Goal: Communication & Community: Answer question/provide support

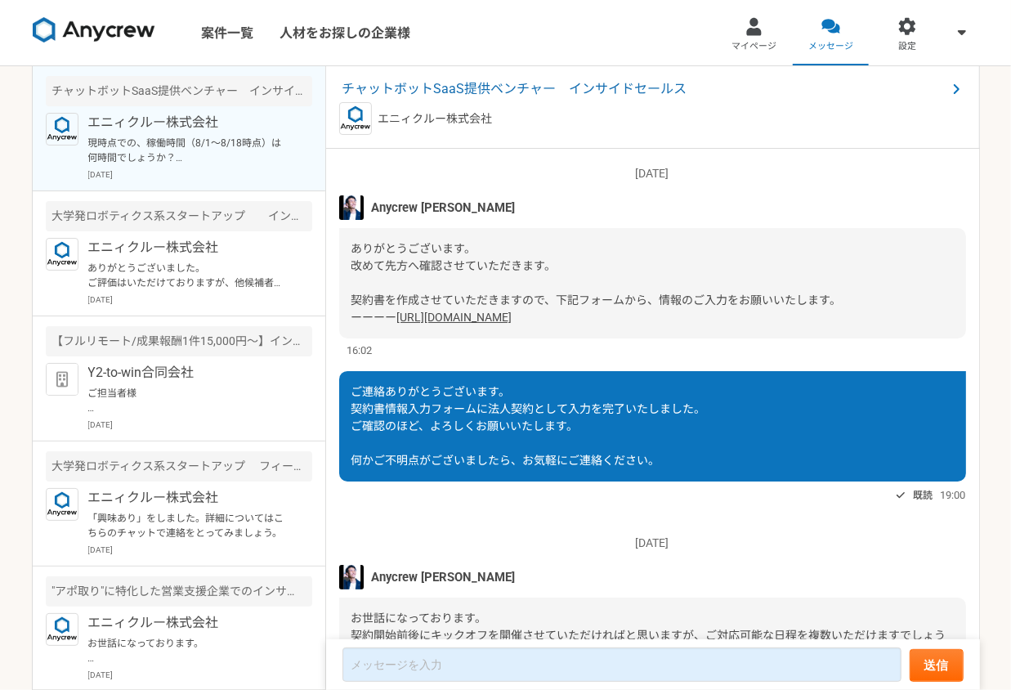
scroll to position [1775, 0]
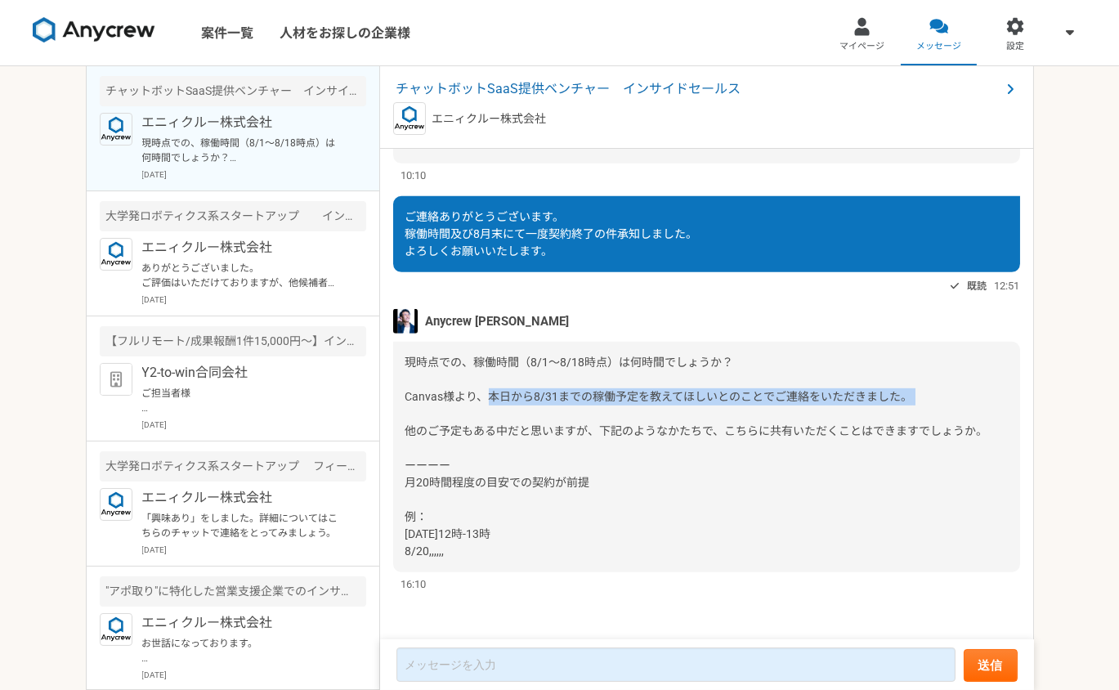
drag, startPoint x: 490, startPoint y: 395, endPoint x: 911, endPoint y: 405, distance: 421.9
click at [911, 405] on div "現時点での、稼働時間（8/1〜8/18時点）は何時間でしょうか？ Canvas様より、本日から8/31までの稼働予定を教えてほしいとのことでご連絡をいただきま…" at bounding box center [706, 457] width 627 height 230
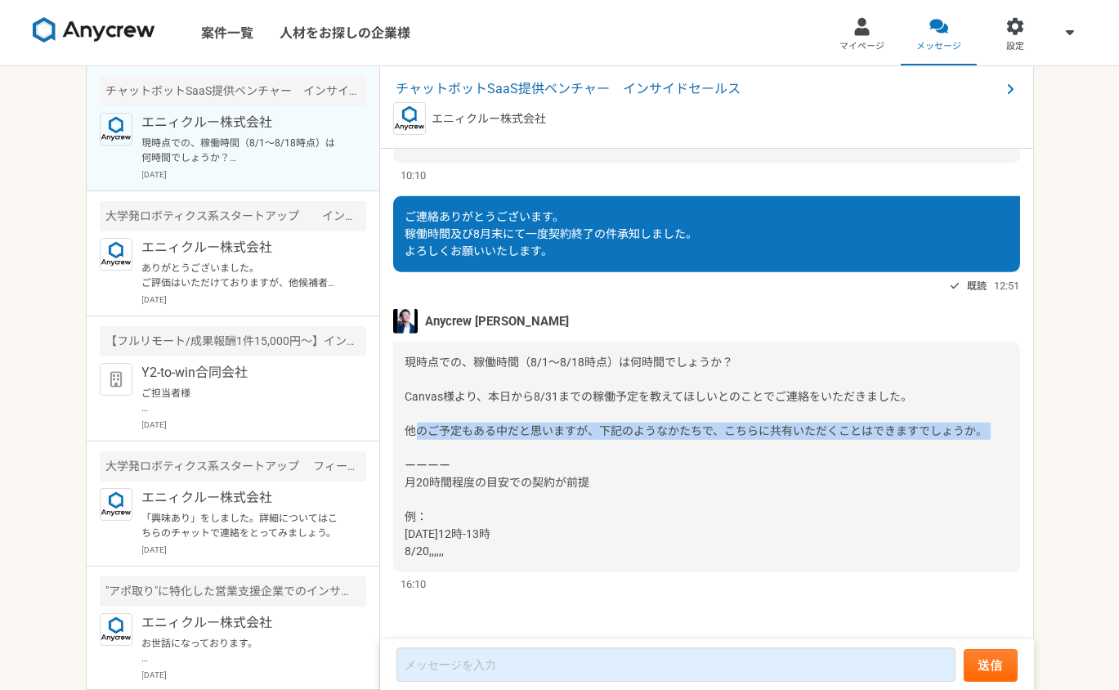
drag, startPoint x: 412, startPoint y: 430, endPoint x: 943, endPoint y: 443, distance: 531.4
click at [943, 443] on div "現時点での、稼働時間（8/1〜8/18時点）は何時間でしょうか？ Canvas様より、本日から8/31までの稼働予定を教えてほしいとのことでご連絡をいただきま…" at bounding box center [706, 457] width 627 height 230
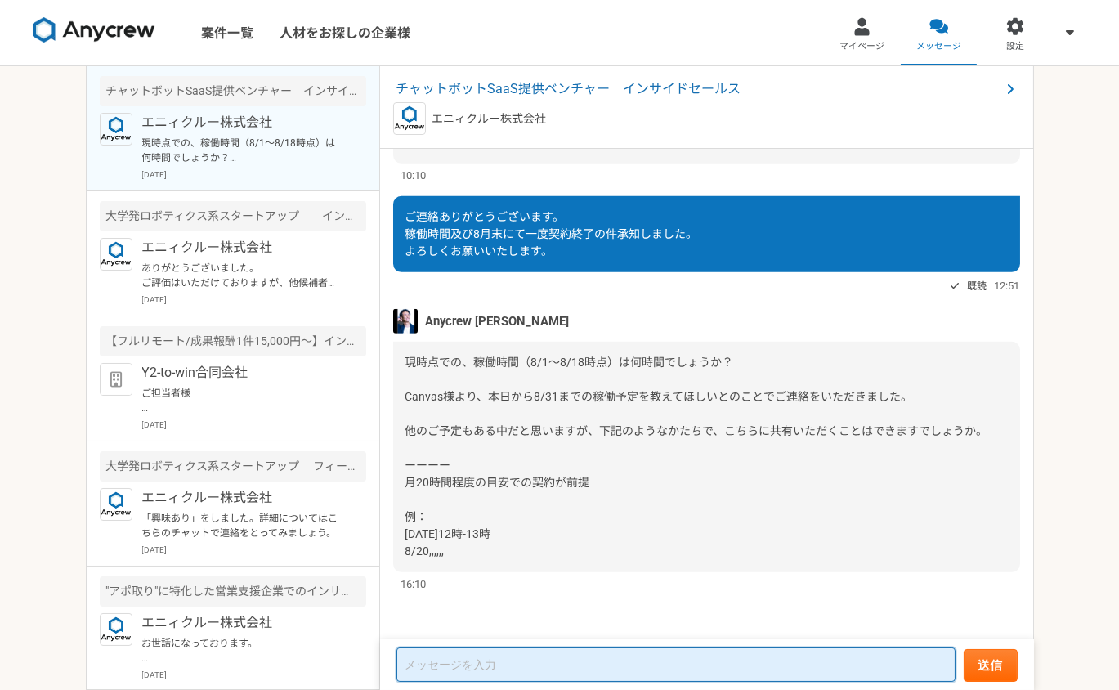
click at [433, 677] on textarea at bounding box center [675, 664] width 559 height 34
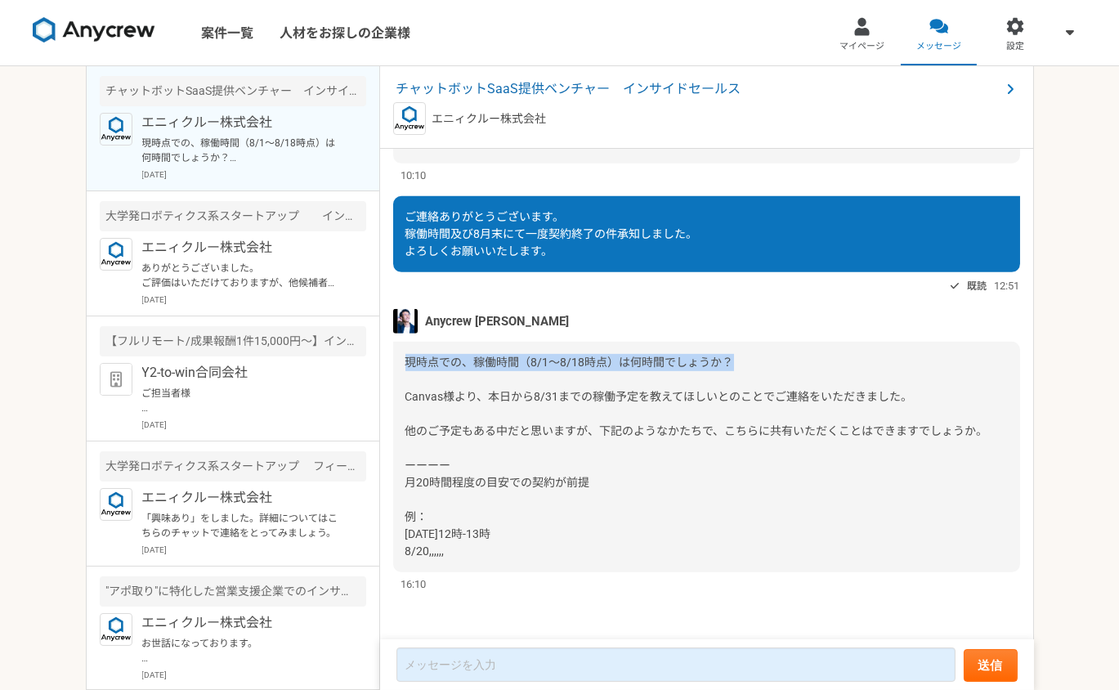
drag, startPoint x: 405, startPoint y: 359, endPoint x: 741, endPoint y: 361, distance: 335.9
click at [741, 361] on div "現時点での、稼働時間（8/1〜8/18時点）は何時間でしょうか？ Canvas様より、本日から8/31までの稼働予定を教えてほしいとのことでご連絡をいただきま…" at bounding box center [706, 457] width 627 height 230
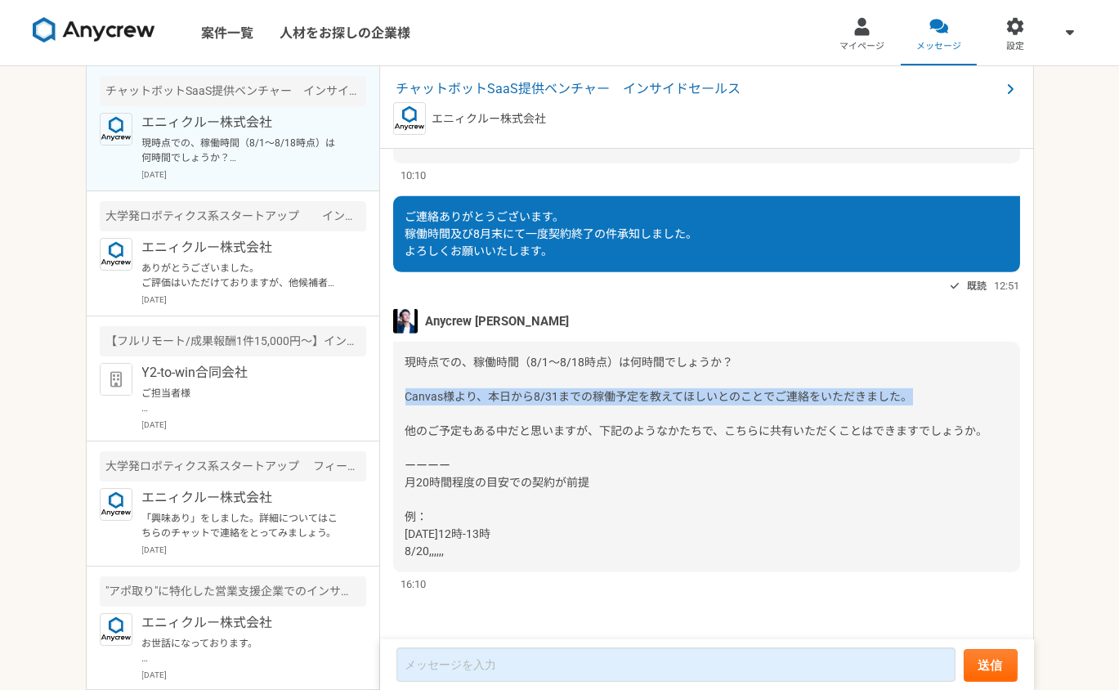
drag, startPoint x: 405, startPoint y: 398, endPoint x: 911, endPoint y: 396, distance: 506.8
click at [911, 396] on div "現時点での、稼働時間（8/1〜8/18時点）は何時間でしょうか？ Canvas様より、本日から8/31までの稼働予定を教えてほしいとのことでご連絡をいただきま…" at bounding box center [706, 457] width 627 height 230
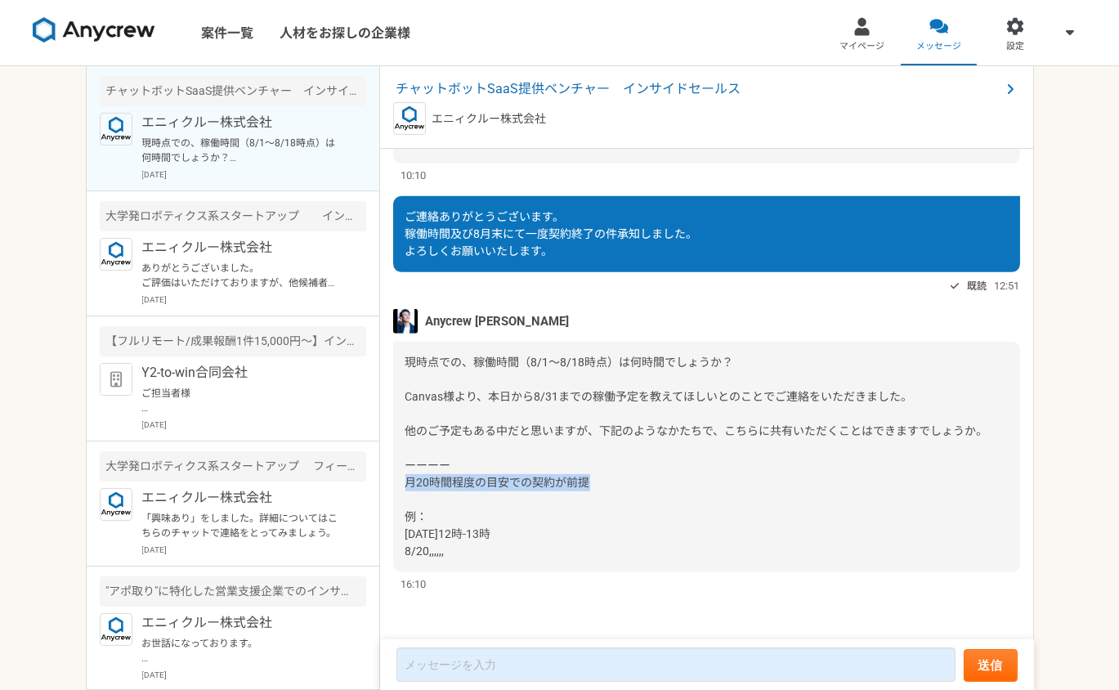
drag, startPoint x: 406, startPoint y: 480, endPoint x: 612, endPoint y: 479, distance: 206.0
click at [612, 479] on div "現時点での、稼働時間（8/1〜8/18時点）は何時間でしょうか？ Canvas様より、本日から8/31までの稼働予定を教えてほしいとのことでご連絡をいただきま…" at bounding box center [706, 457] width 627 height 230
drag, startPoint x: 524, startPoint y: 538, endPoint x: 401, endPoint y: 536, distance: 122.6
click at [401, 536] on div "現時点での、稼働時間（8/1〜8/18時点）は何時間でしょうか？ Canvas様より、本日から8/31までの稼働予定を教えてほしいとのことでご連絡をいただきま…" at bounding box center [706, 457] width 627 height 230
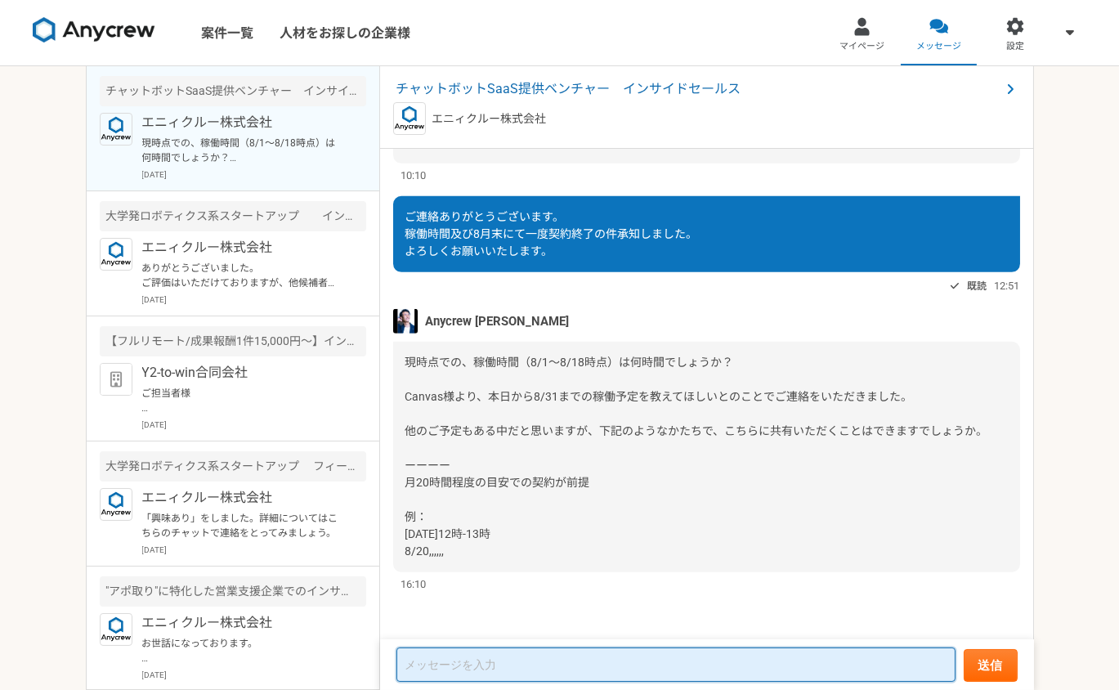
click at [431, 668] on textarea at bounding box center [675, 664] width 559 height 34
type textarea "ご"
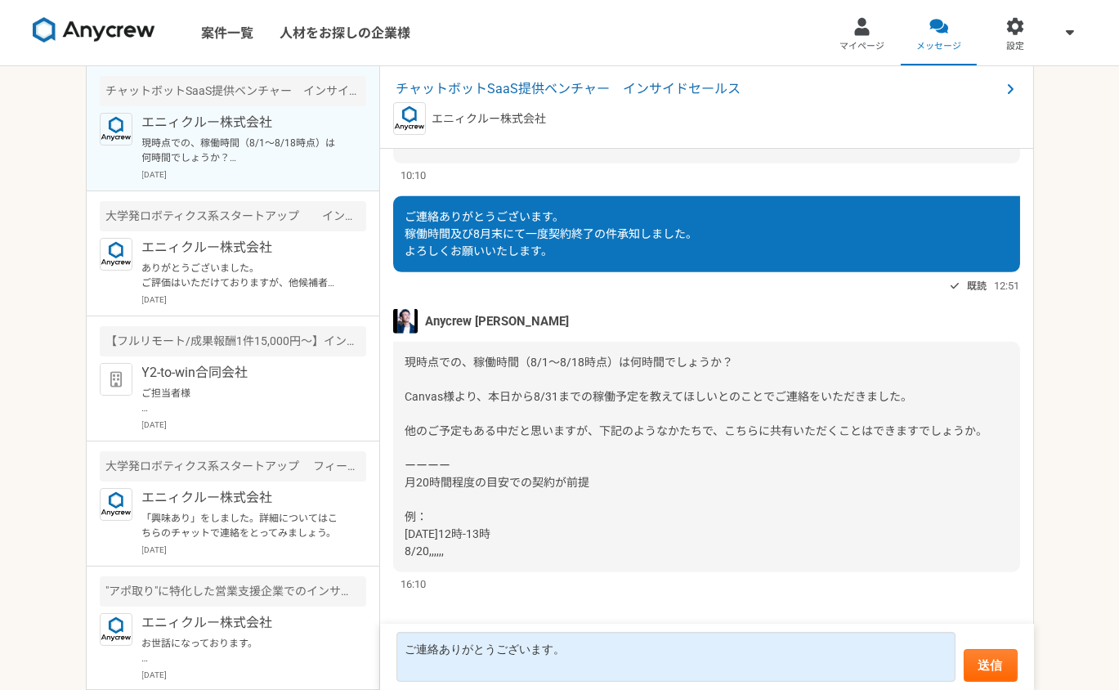
click at [21, 218] on div "案件一覧 人材をお探しの企業様 マイページ メッセージ 設定 チャットボットSaaS提供ベンチャー　インサイドセールス エニィクルー株式会社 現時点での、稼働…" at bounding box center [559, 345] width 1119 height 690
click at [19, 444] on div "案件一覧 人材をお探しの企業様 マイページ メッセージ 設定 チャットボットSaaS提供ベンチャー　インサイドセールス エニィクルー株式会社 現時点での、稼働…" at bounding box center [559, 345] width 1119 height 690
drag, startPoint x: 605, startPoint y: 426, endPoint x: 735, endPoint y: 434, distance: 130.2
click at [735, 434] on span "現時点での、稼働時間（8/1〜8/18時点）は何時間でしょうか？ Canvas様より、本日から8/31までの稼働予定を教えてほしいとのことでご連絡をいただきま…" at bounding box center [696, 457] width 583 height 202
drag, startPoint x: 600, startPoint y: 433, endPoint x: 719, endPoint y: 435, distance: 119.3
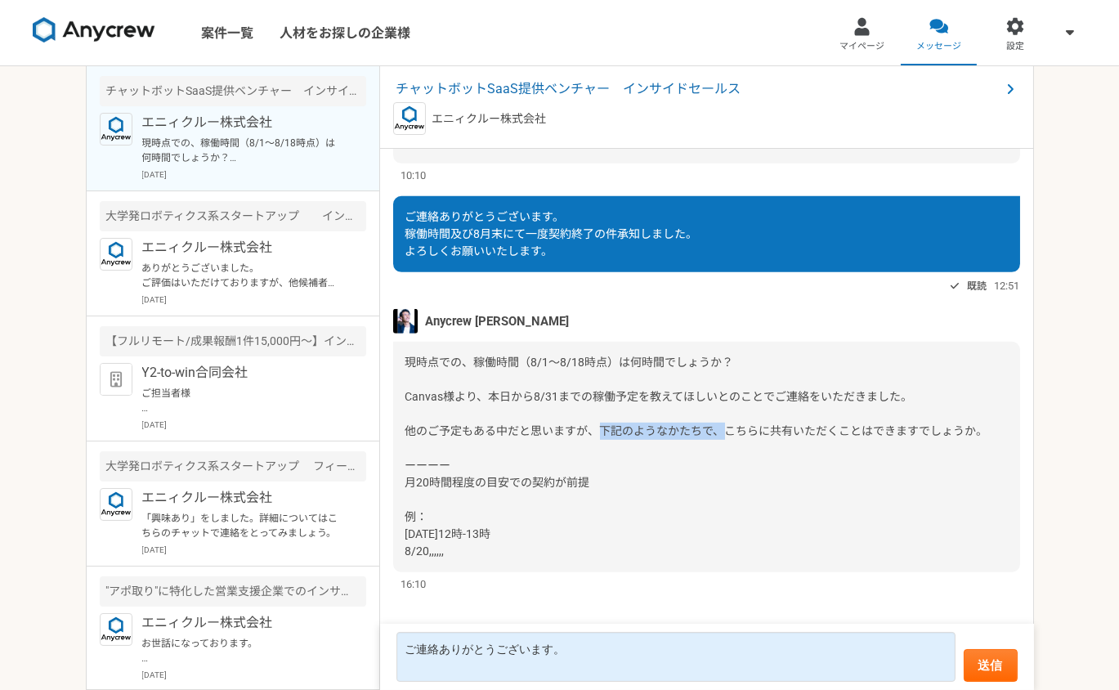
click at [719, 435] on span "現時点での、稼働時間（8/1〜8/18時点）は何時間でしょうか？ Canvas様より、本日から8/31までの稼働予定を教えてほしいとのことでご連絡をいただきま…" at bounding box center [696, 457] width 583 height 202
click at [490, 420] on div "現時点での、稼働時間（8/1〜8/18時点）は何時間でしょうか？ Canvas様より、本日から8/31までの稼働予定を教えてほしいとのことでご連絡をいただきま…" at bounding box center [706, 457] width 627 height 230
click at [19, 438] on div "案件一覧 人材をお探しの企業様 マイページ メッセージ 設定 チャットボットSaaS提供ベンチャー　インサイドセールス エニィクルー株式会社 現時点での、稼働…" at bounding box center [559, 345] width 1119 height 690
click at [43, 468] on div "案件一覧 人材をお探しの企業様 マイページ メッセージ 設定 チャットボットSaaS提供ベンチャー　インサイドセールス エニィクルー株式会社 現時点での、稼働…" at bounding box center [559, 345] width 1119 height 690
click at [55, 547] on div "案件一覧 人材をお探しの企業様 マイページ メッセージ 設定 チャットボットSaaS提供ベンチャー　インサイドセールス エニィクルー株式会社 現時点での、稼働…" at bounding box center [559, 345] width 1119 height 690
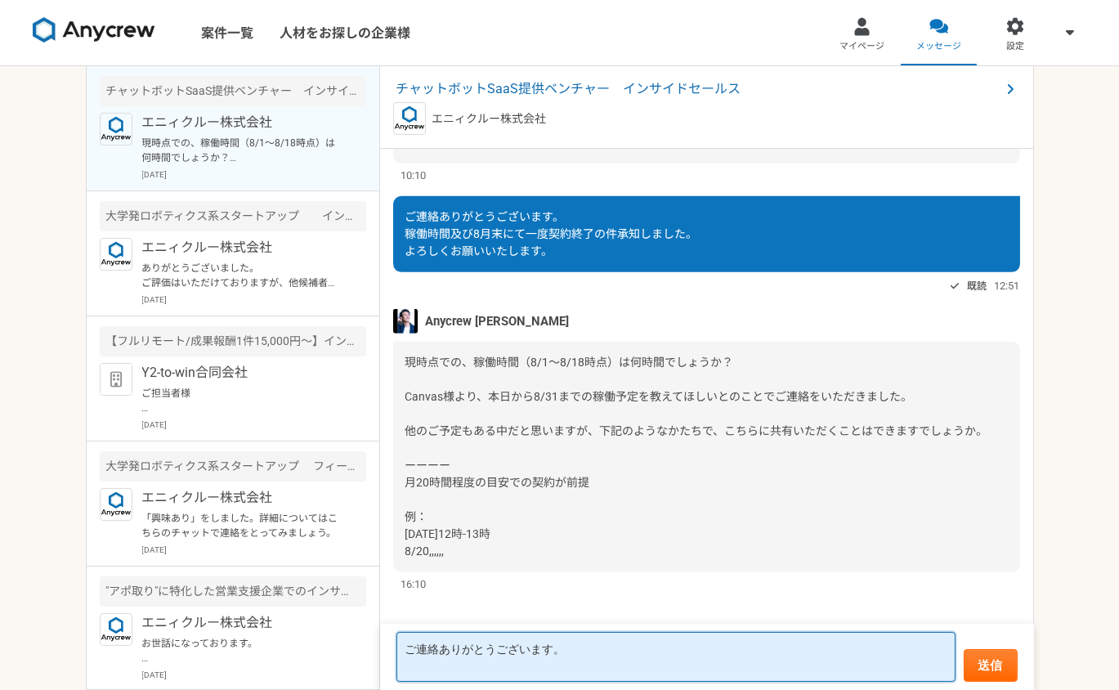
click at [578, 654] on textarea "ご連絡ありがとうございます。" at bounding box center [675, 657] width 559 height 50
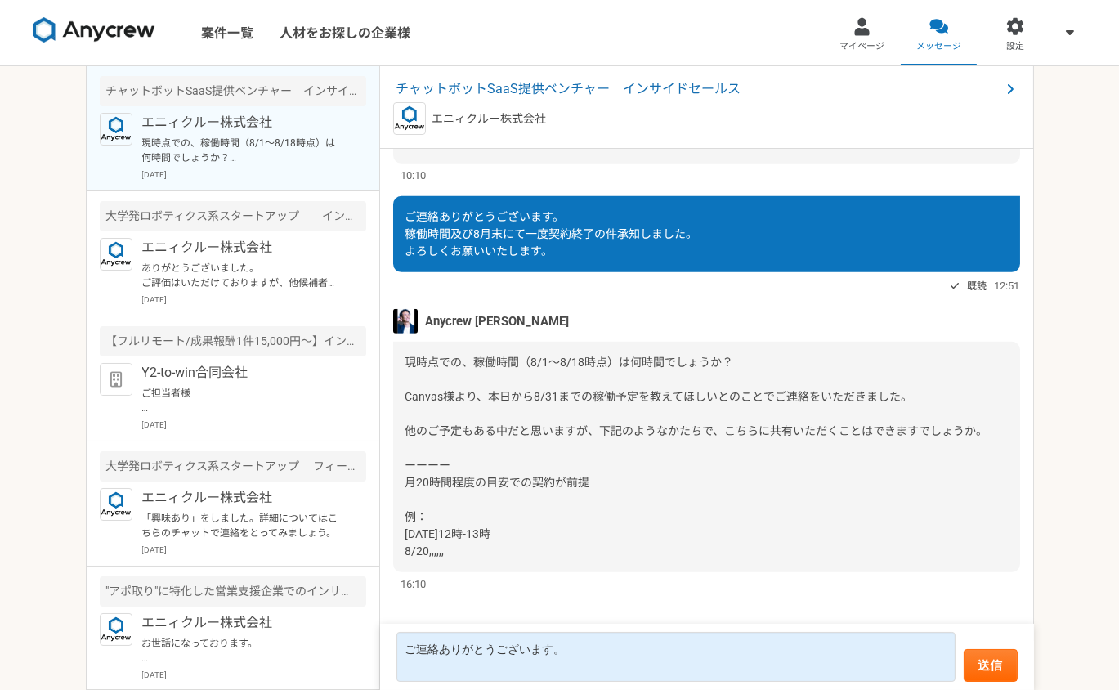
click at [52, 402] on div "案件一覧 人材をお探しの企業様 マイページ メッセージ 設定 チャットボットSaaS提供ベンチャー　インサイドセールス エニィクルー株式会社 現時点での、稼働…" at bounding box center [559, 345] width 1119 height 690
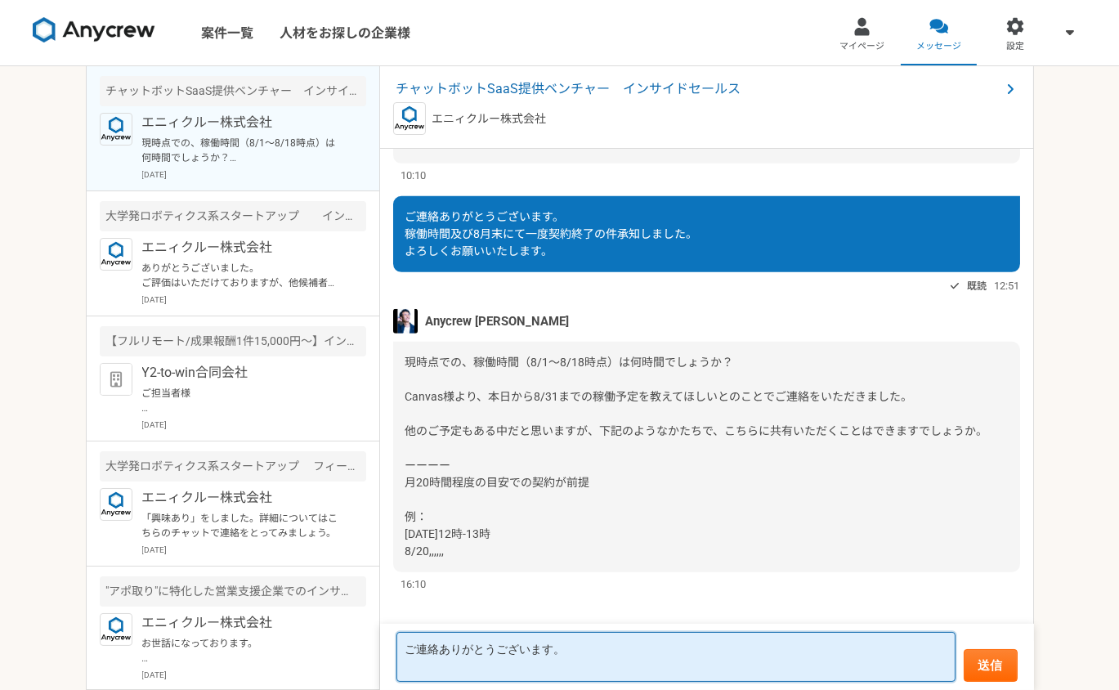
click at [576, 652] on textarea "ご連絡ありがとうございます。" at bounding box center [675, 657] width 559 height 50
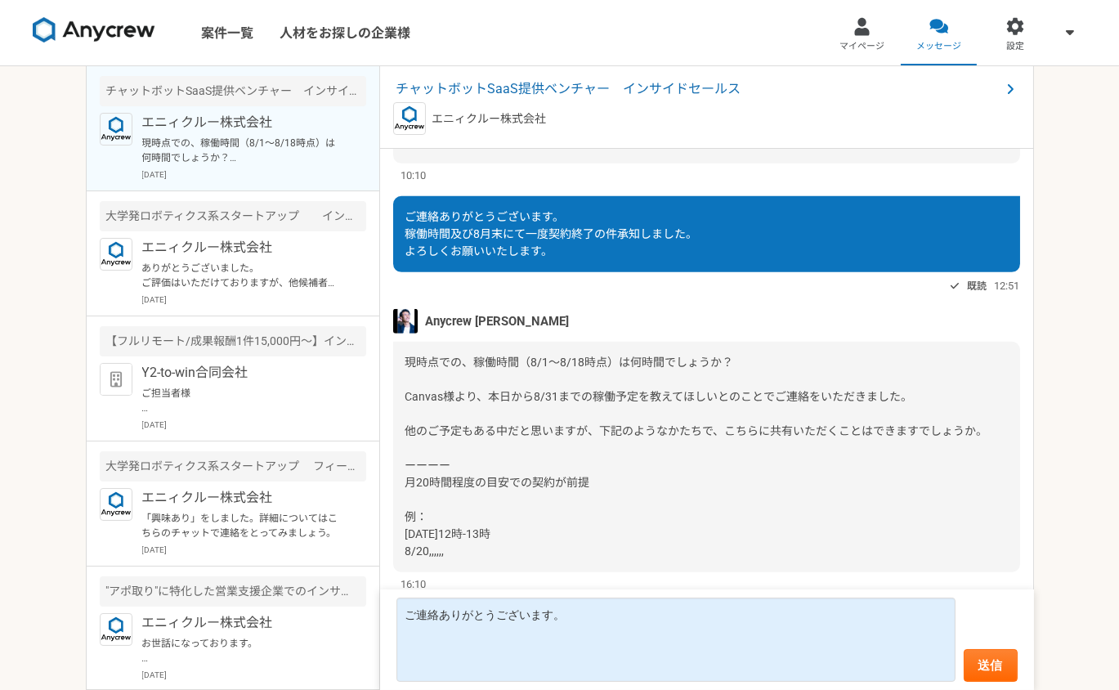
click at [16, 573] on div "案件一覧 人材をお探しの企業様 マイページ メッセージ 設定 チャットボットSaaS提供ベンチャー　インサイドセールス エニィクルー株式会社 現時点での、稼働…" at bounding box center [559, 345] width 1119 height 690
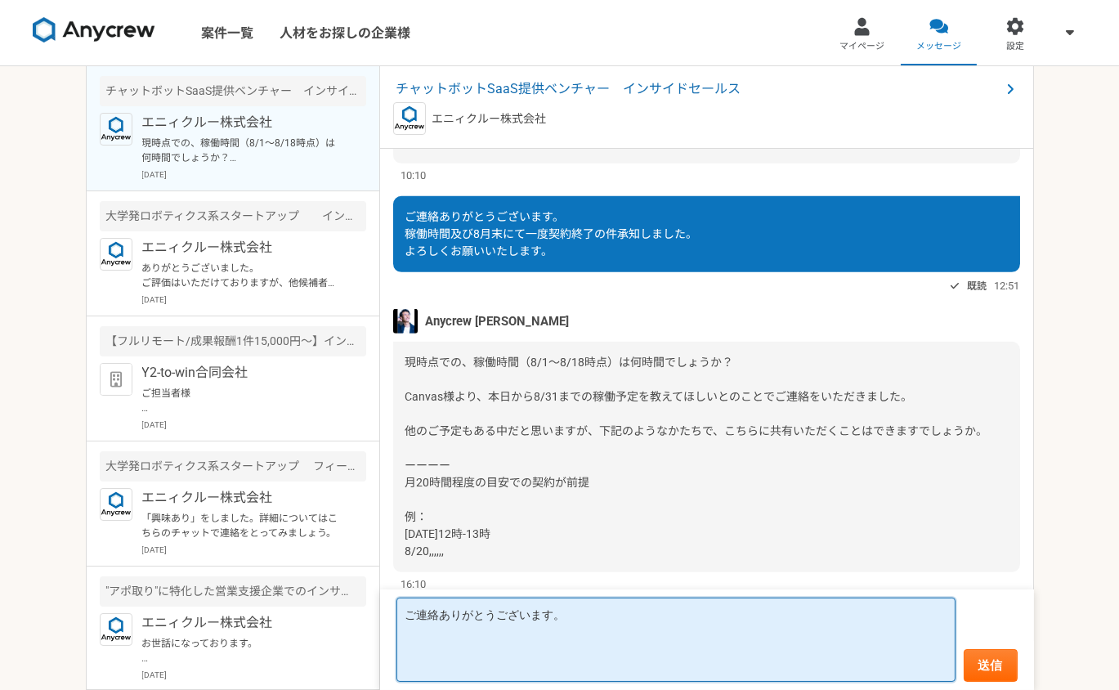
click at [432, 642] on textarea "ご連絡ありがとうございます。" at bounding box center [675, 639] width 559 height 84
paste textarea "一方的な条件変更の提示"
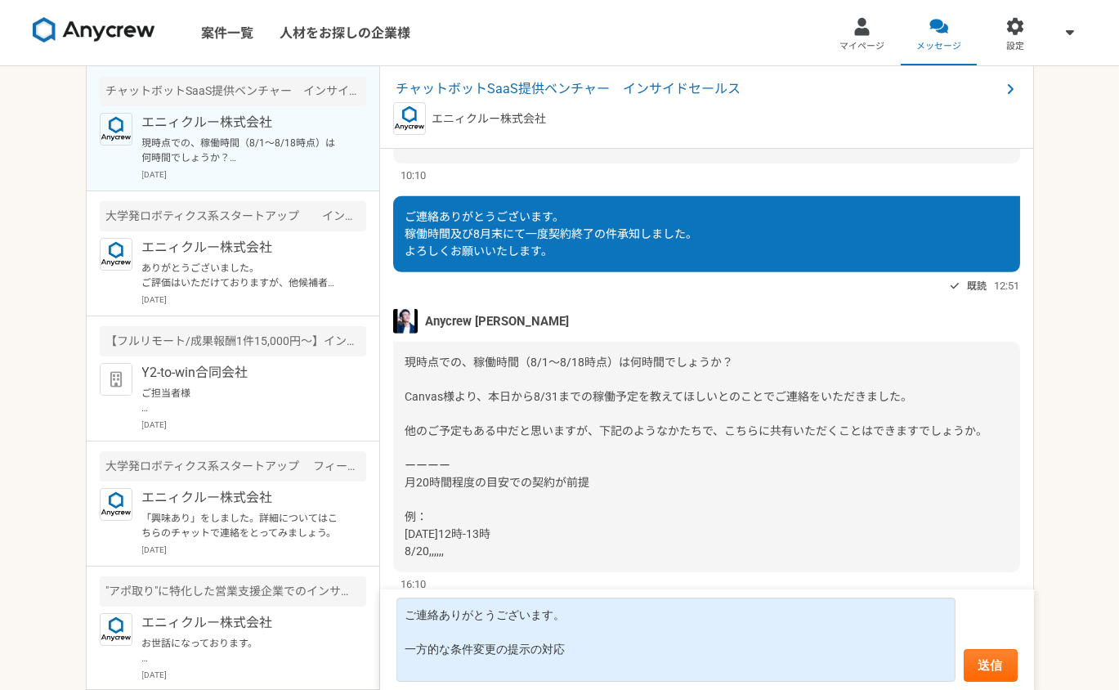
click at [41, 501] on div "案件一覧 人材をお探しの企業様 マイページ メッセージ 設定 チャットボットSaaS提供ベンチャー　インサイドセールス エニィクルー株式会社 現時点での、稼働…" at bounding box center [559, 345] width 1119 height 690
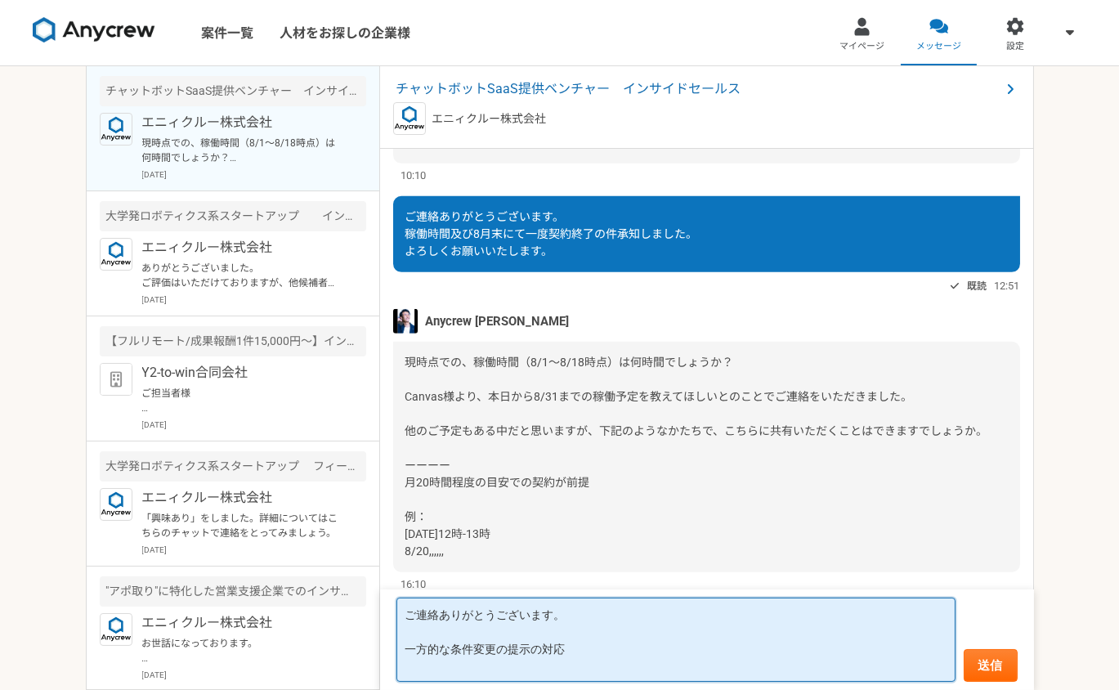
click at [588, 651] on textarea "ご連絡ありがとうございます。 一方的な条件変更の提示の対応" at bounding box center [675, 639] width 559 height 84
click at [466, 640] on textarea "ご連絡ありがとうございます。 一方的な条件変更の提示の対応含む" at bounding box center [675, 639] width 559 height 84
click at [404, 632] on textarea "ご連絡ありがとうございます。 一方的な条件変更の提示の対応含む" at bounding box center [675, 639] width 559 height 84
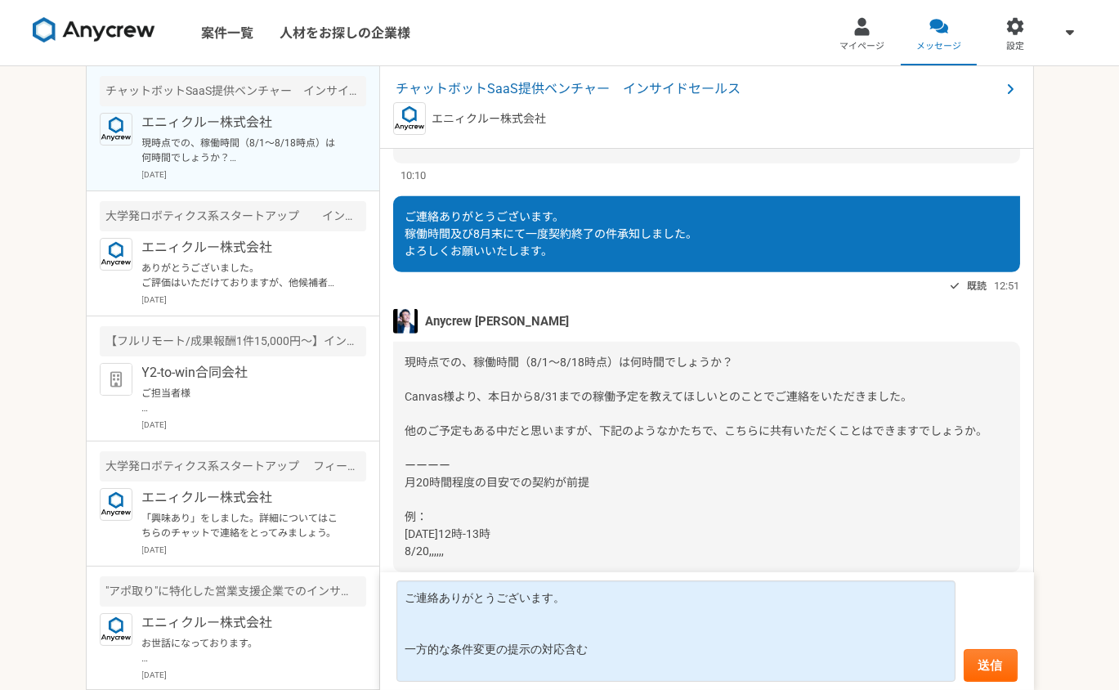
click at [616, 363] on span "現時点での、稼働時間（8/1〜8/18時点）は何時間でしょうか？ Canvas様より、本日から8/31までの稼働予定を教えてほしいとのことでご連絡をいただきま…" at bounding box center [696, 457] width 583 height 202
drag, startPoint x: 407, startPoint y: 365, endPoint x: 616, endPoint y: 356, distance: 209.5
click at [616, 356] on span "現時点での、稼働時間（8/1〜8/18時点）は何時間でしょうか？ Canvas様より、本日から8/31までの稼働予定を教えてほしいとのことでご連絡をいただきま…" at bounding box center [696, 457] width 583 height 202
copy span "現時点での、稼働時間（8/1〜8/18時点）"
click at [440, 531] on div "現時点での、稼働時間（8/1〜8/18時点）は何時間でしょうか？ Canvas様より、本日から8/31までの稼働予定を教えてほしいとのことでご連絡をいただきま…" at bounding box center [706, 457] width 627 height 230
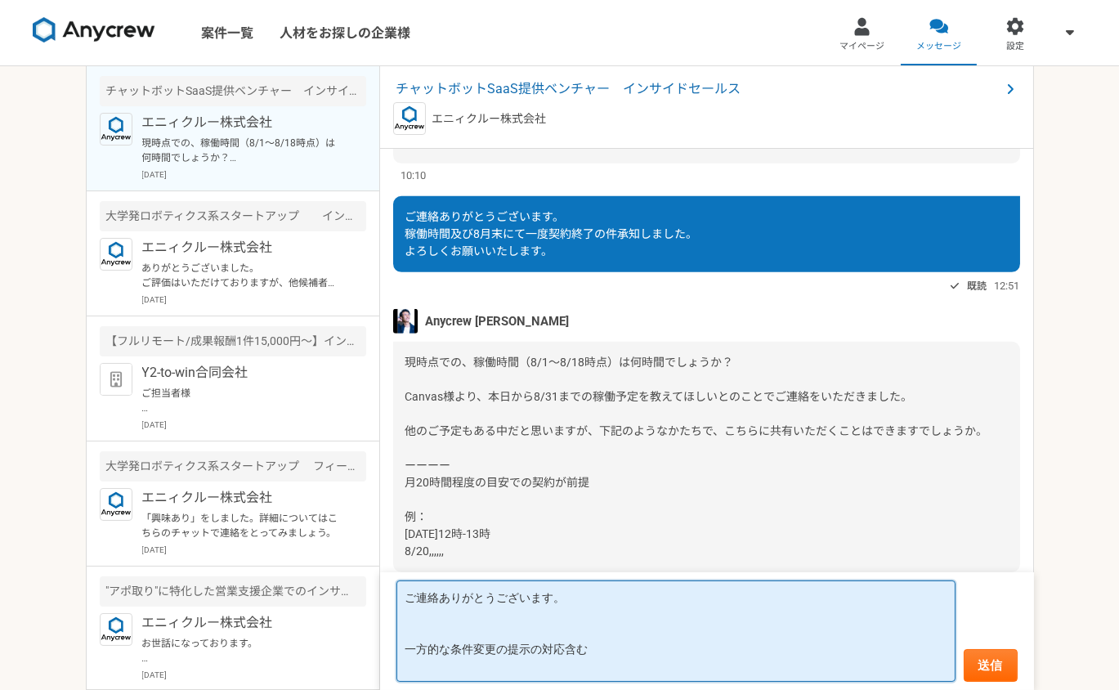
click at [430, 629] on textarea "ご連絡ありがとうございます。 一方的な条件変更の提示の対応含む" at bounding box center [675, 630] width 559 height 101
paste textarea "現時点での、稼働時間（8/1〜8/18時点）"
click at [407, 651] on textarea "ご連絡ありがとうございます。 現時点での、稼働時間（8/1〜8/18時点）は10時間 一方的な条件変更の提示の対応含む" at bounding box center [675, 630] width 559 height 101
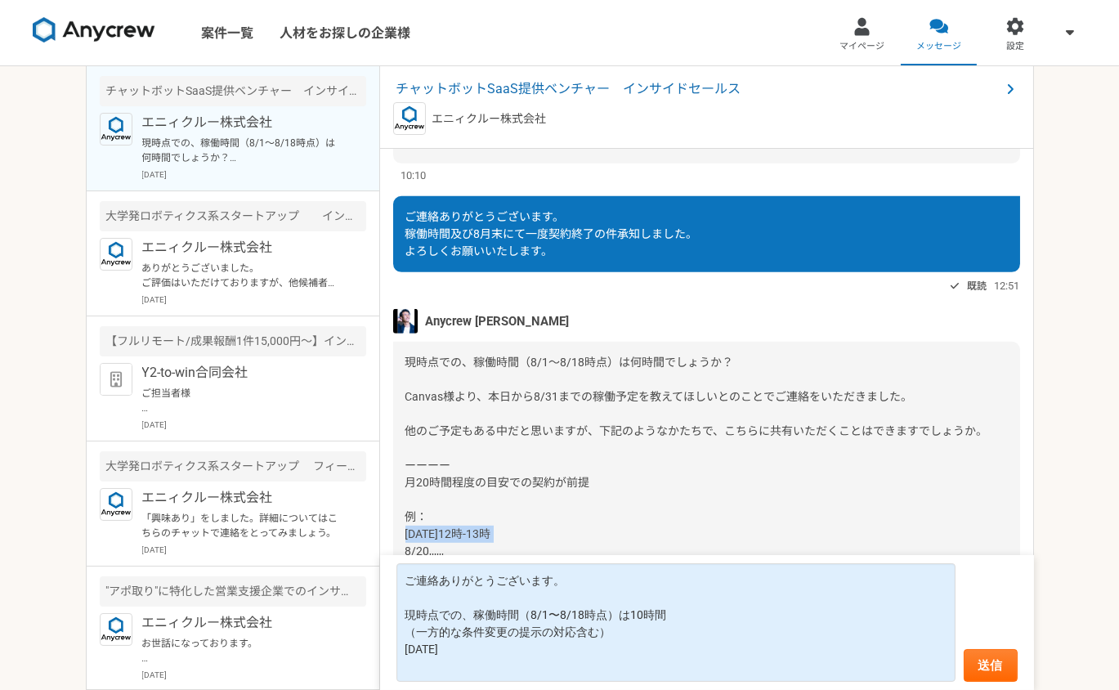
drag, startPoint x: 525, startPoint y: 534, endPoint x: 405, endPoint y: 530, distance: 120.2
click at [405, 530] on div "現時点での、稼働時間（8/1〜8/18時点）は何時間でしょうか？ Canvas様より、本日から8/31までの稼働予定を教えてほしいとのことでご連絡をいただきま…" at bounding box center [706, 457] width 627 height 230
copy span "[DATE]12時-13時"
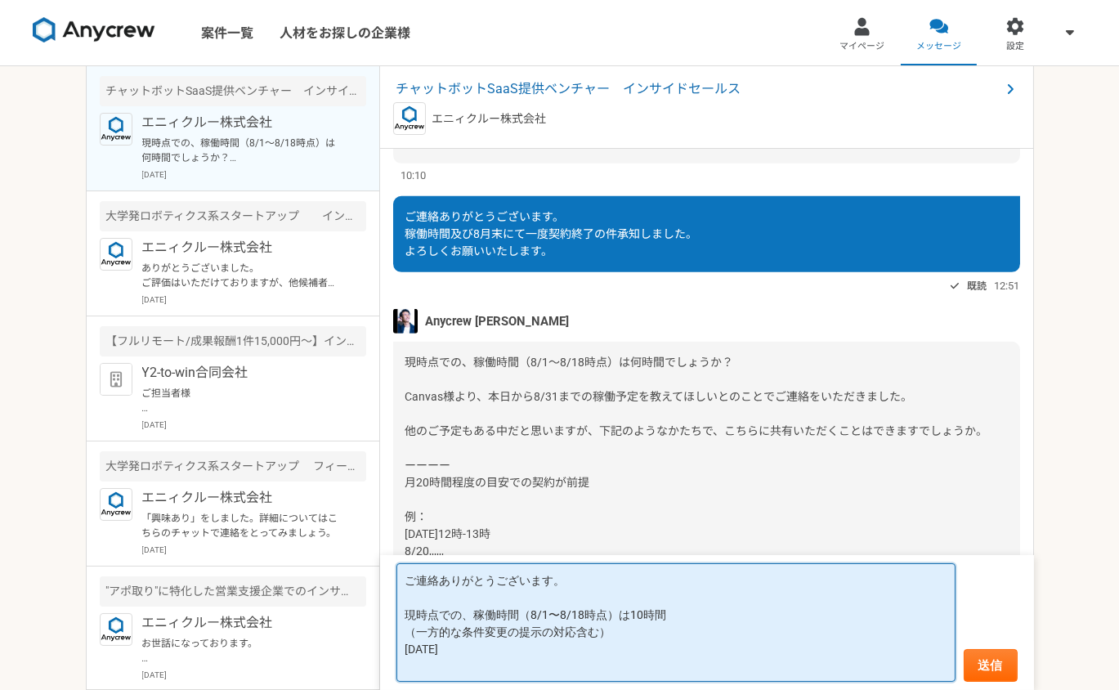
drag, startPoint x: 466, startPoint y: 643, endPoint x: 405, endPoint y: 654, distance: 62.2
click at [405, 654] on textarea "ご連絡ありがとうございます。 現時点での、稼働時間（8/1〜8/18時点）は10時間 （一方的な条件変更の提示の対応含む） [DATE]" at bounding box center [675, 622] width 559 height 119
paste textarea "[DATE]12時-13時"
click at [416, 646] on textarea "ご連絡ありがとうございます。 現時点での、稼働時間（8/1〜8/18時点）は10時間 （一方的な条件変更の提示の対応含む） [DATE]12時-13時" at bounding box center [675, 622] width 559 height 119
drag, startPoint x: 519, startPoint y: 649, endPoint x: 407, endPoint y: 653, distance: 112.1
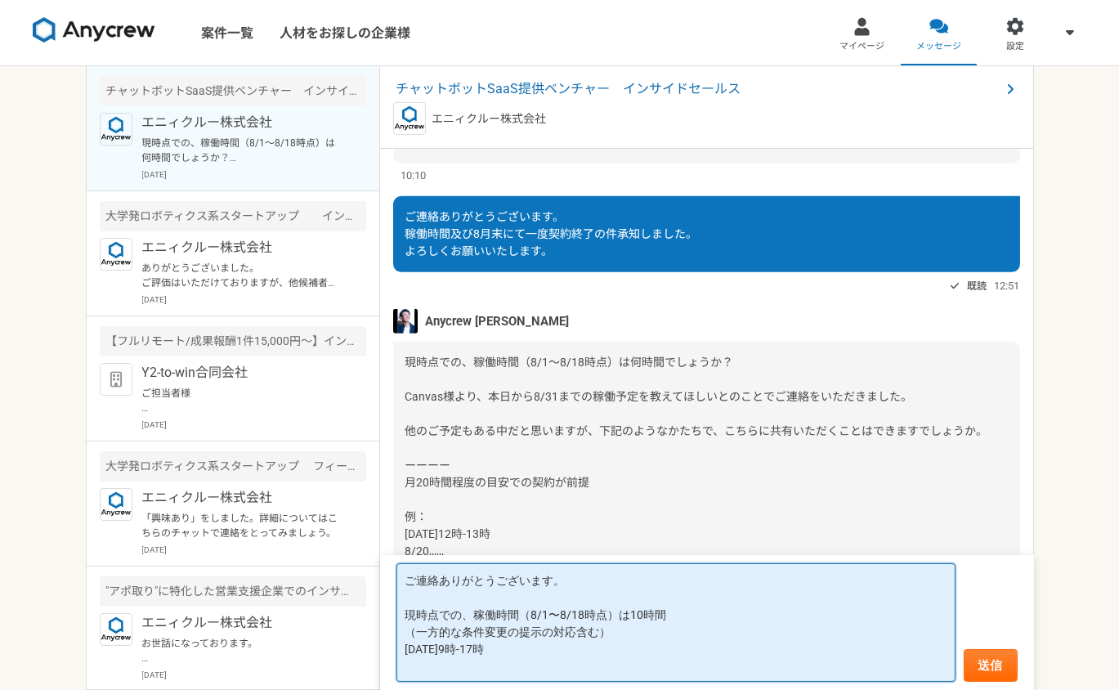
click at [407, 653] on textarea "ご連絡ありがとうございます。 現時点での、稼働時間（8/1〜8/18時点）は10時間 （一方的な条件変更の提示の対応含む） [DATE]9時-17時" at bounding box center [675, 622] width 559 height 119
click at [526, 650] on textarea "ご連絡ありがとうございます。 現時点での、稼働時間（8/1〜8/18時点）は10時間 （一方的な条件変更の提示の対応含む） [DATE]9時-17時" at bounding box center [675, 622] width 559 height 119
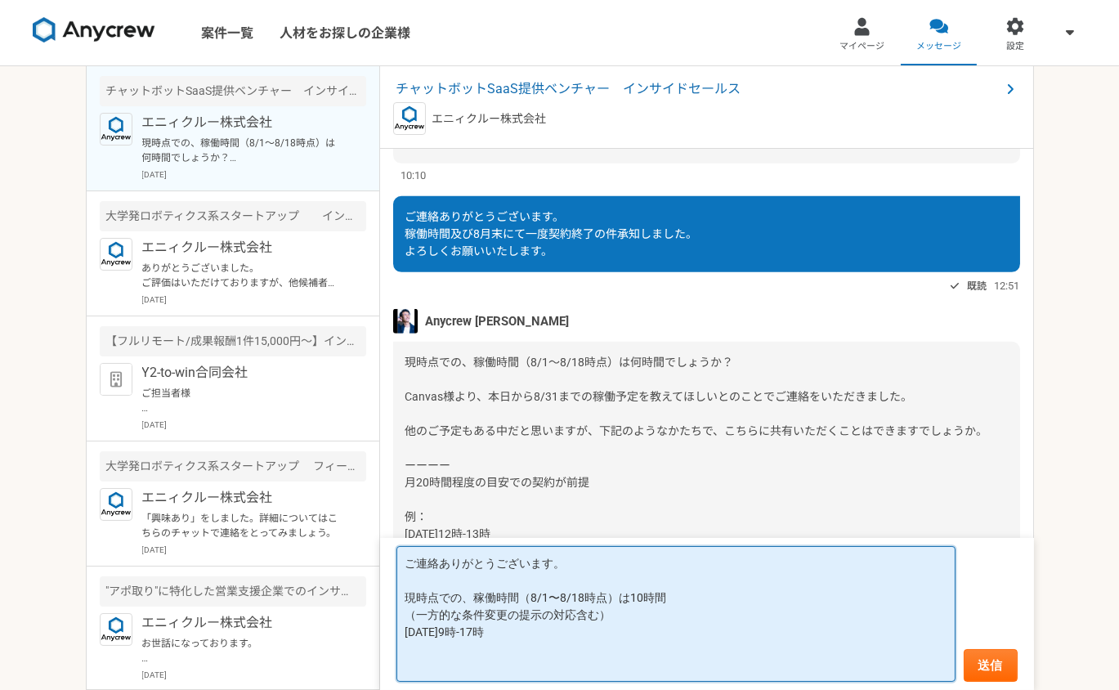
paste textarea "[DATE]9時-17時"
click at [423, 646] on textarea "ご連絡ありがとうございます。 現時点での、稼働時間（8/1〜8/18時点）は10時間 （一方的な条件変更の提示の対応含む） [DATE]9時-17時 [DAT…" at bounding box center [675, 614] width 559 height 136
click at [595, 615] on textarea "ご連絡ありがとうございます。 現時点での、稼働時間（8/1〜8/18時点）は10時間 （一方的な条件変更の提示の対応含む） [DATE]9時-17時 [DAT…" at bounding box center [675, 614] width 559 height 136
click at [553, 614] on textarea "ご連絡ありがとうございます。 現時点での、稼働時間（8/1〜8/18時点）は10時間 （一方的な条件変更の提示の対応含む） [DATE]9時-17時 [DAT…" at bounding box center [675, 614] width 559 height 136
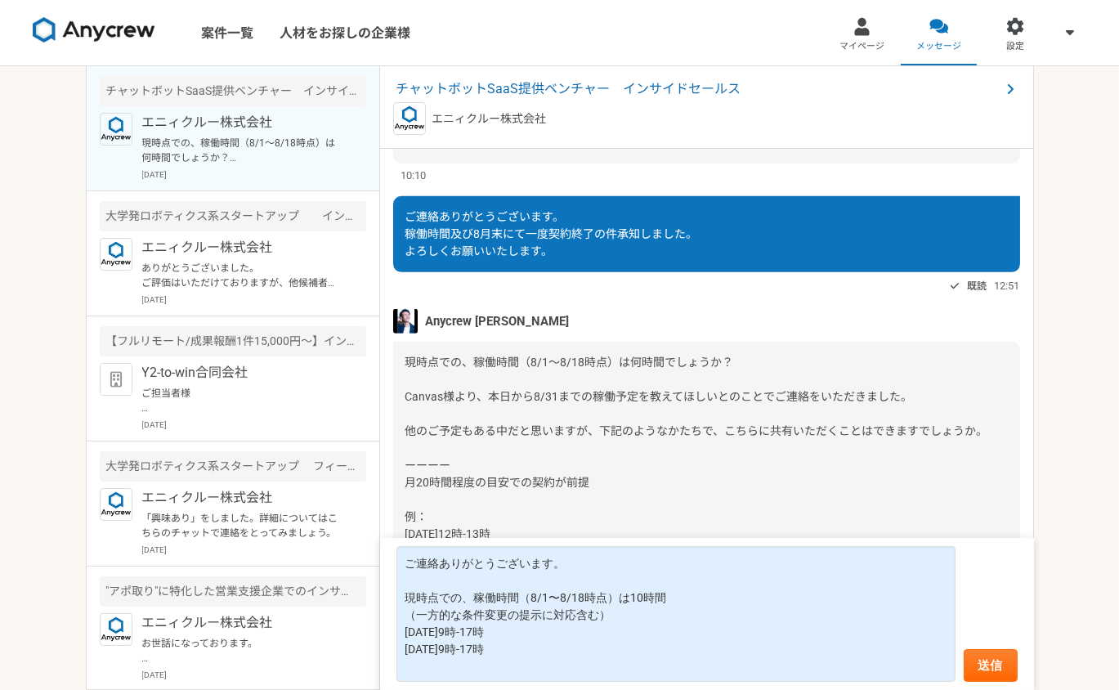
click at [38, 331] on div "案件一覧 人材をお探しの企業様 マイページ メッセージ 設定 チャットボットSaaS提供ベンチャー　インサイドセールス エニィクルー株式会社 現時点での、稼働…" at bounding box center [559, 345] width 1119 height 690
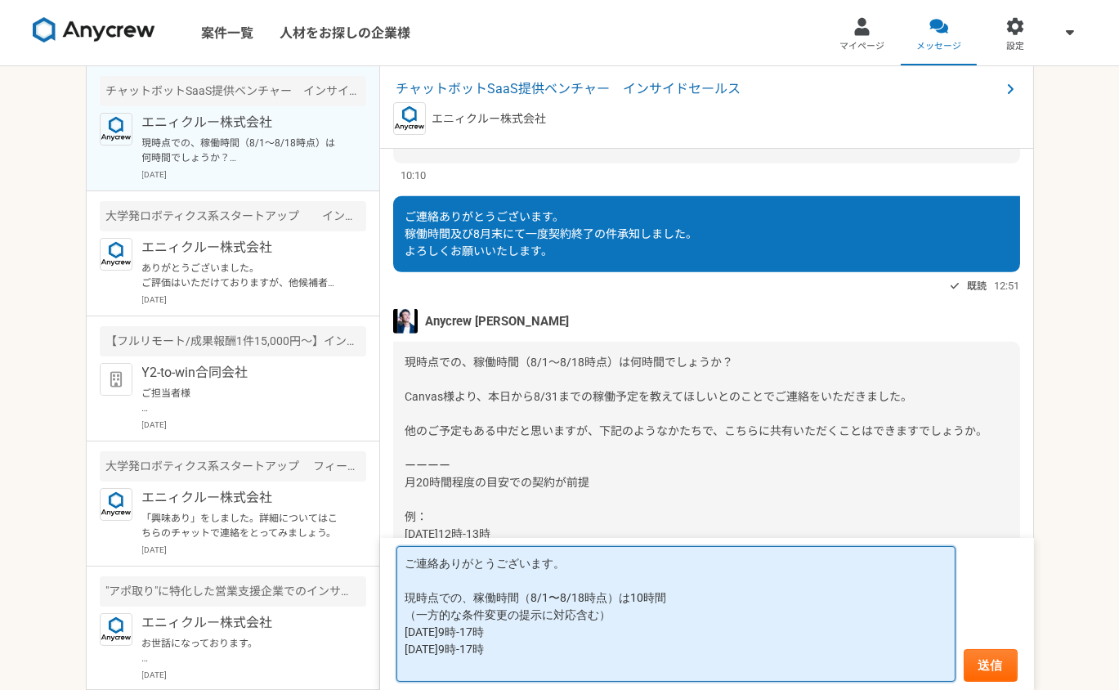
click at [425, 651] on textarea "ご連絡ありがとうございます。 現時点での、稼働時間（8/1〜8/18時点）は10時間 （一方的な条件変更の提示に対応含む） [DATE]9時-17時 [DAT…" at bounding box center [675, 614] width 559 height 136
click at [441, 649] on textarea "ご連絡ありがとうございます。 現時点での、稼働時間（8/1〜8/18時点）は10時間 （一方的な条件変更の提示に対応含む） [DATE]9時-17時 [DAT…" at bounding box center [675, 614] width 559 height 136
click at [553, 611] on textarea "ご連絡ありがとうございます。 現時点での、稼働時間（8/1〜8/18時点）は10時間 （一方的な条件変更の提示に対応含む） [DATE]9時-17時 [DAT…" at bounding box center [675, 614] width 559 height 136
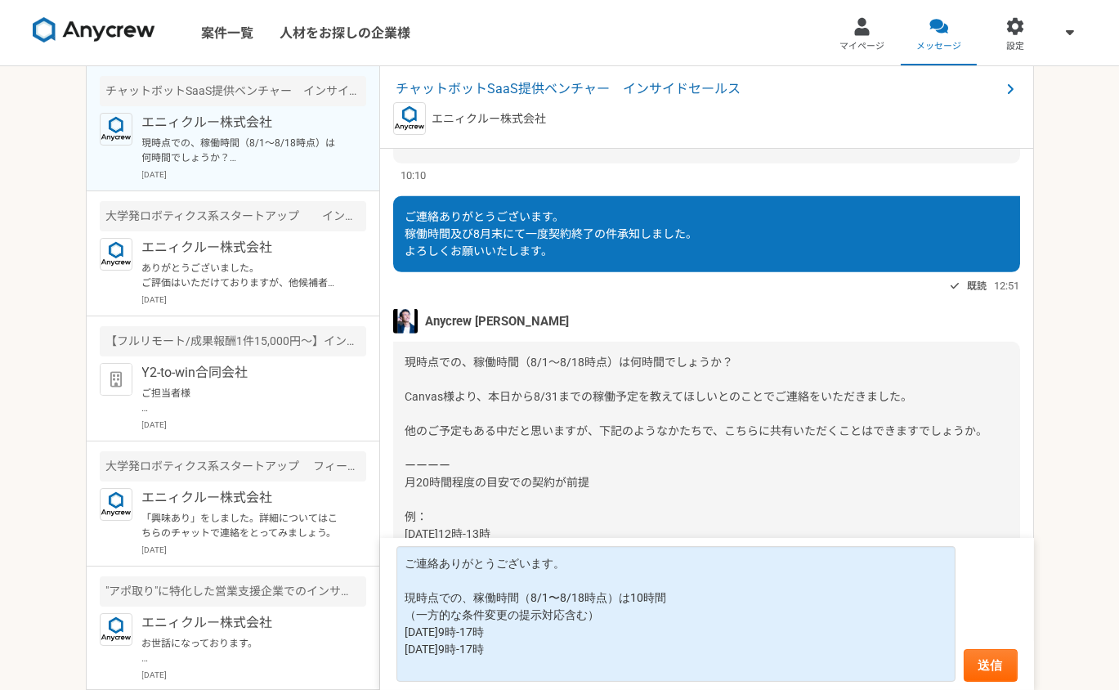
click at [42, 497] on div "案件一覧 人材をお探しの企業様 マイページ メッセージ 設定 チャットボットSaaS提供ベンチャー　インサイドセールス エニィクルー株式会社 現時点での、稼働…" at bounding box center [559, 345] width 1119 height 690
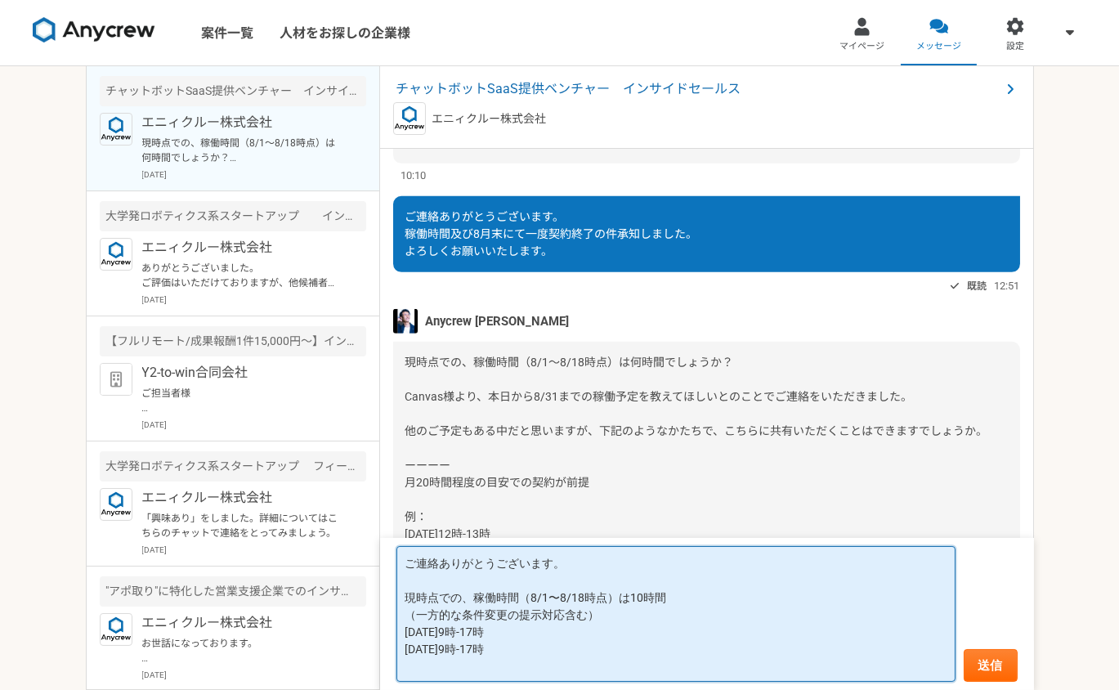
click at [564, 618] on textarea "ご連絡ありがとうございます。 現時点での、稼働時間（8/1〜8/18時点）は10時間 （一方的な条件変更の提示対応含む） [DATE]9時-17時 [DATE…" at bounding box center [675, 614] width 559 height 136
click at [522, 633] on textarea "ご連絡ありがとうございます。 現時点での、稼働時間（8/1〜8/18時点）は10時間 （一方的な条件変更の提示対応検討の5時間含む） [DATE]9時-17時…" at bounding box center [675, 614] width 559 height 136
click at [550, 633] on textarea "ご連絡ありがとうございます。 現時点での、稼働時間（8/1〜8/18時点）は10時間 （一方的な条件変更の提示対応検討の5時間含む） [DATE]9時-17時…" at bounding box center [675, 614] width 559 height 136
click at [592, 620] on textarea "ご連絡ありがとうございます。 現時点での、稼働時間（8/1〜8/18時点）は10時間 （一方的な条件変更の提示対応検討の5時間含む） [DATE]9時-17時…" at bounding box center [675, 614] width 559 height 136
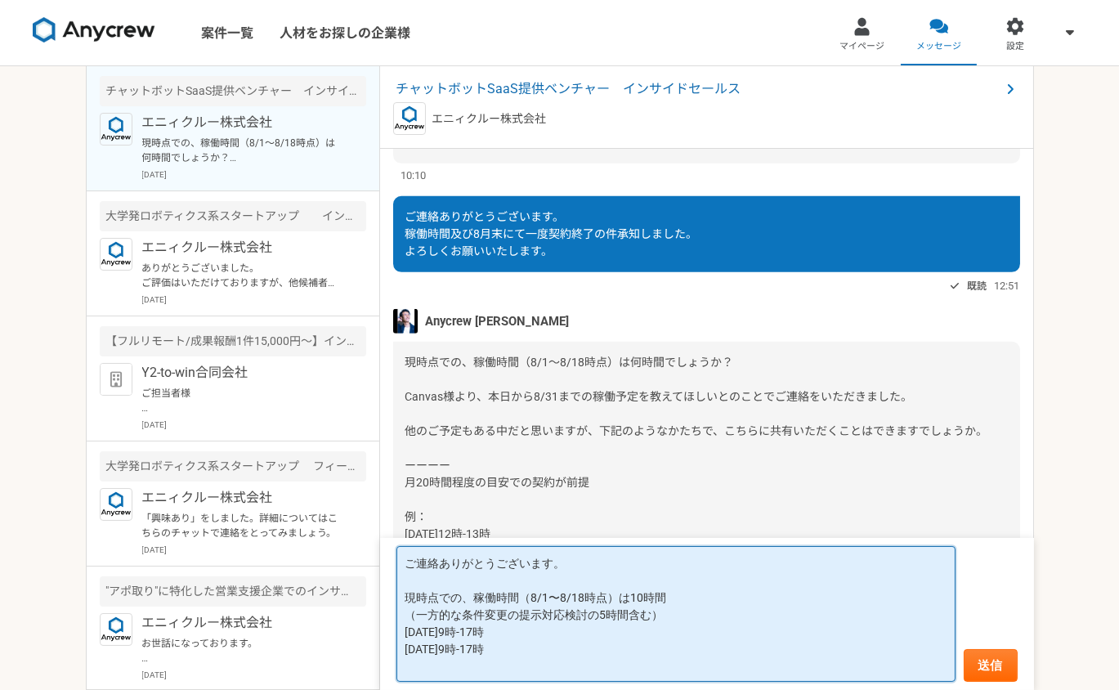
click at [687, 613] on textarea "ご連絡ありがとうございます。 現時点での、稼働時間（8/1〜8/18時点）は10時間 （一方的な条件変更の提示対応検討の5時間含む） [DATE]9時-17時…" at bounding box center [675, 614] width 559 height 136
click at [543, 617] on textarea "ご連絡ありがとうございます。 現時点での、稼働時間（8/1〜8/18時点）は10時間 （一方的な条件変更の提示対応検討の5時間含む） [DATE]9時-17時…" at bounding box center [675, 614] width 559 height 136
click at [598, 613] on textarea "ご連絡ありがとうございます。 現時点での、稼働時間（8/1〜8/18時点）は10時間 （一方的な条件変更の提示の対応検討の5時間含む） [DATE]9時-17…" at bounding box center [675, 614] width 559 height 136
drag, startPoint x: 629, startPoint y: 615, endPoint x: 601, endPoint y: 606, distance: 29.8
click at [601, 606] on textarea "ご連絡ありがとうございます。 現時点での、稼働時間（8/1〜8/18時点）は10時間 （一方的な条件変更の提示の対応検討5時間含む） [DATE]9時-17時…" at bounding box center [675, 614] width 559 height 136
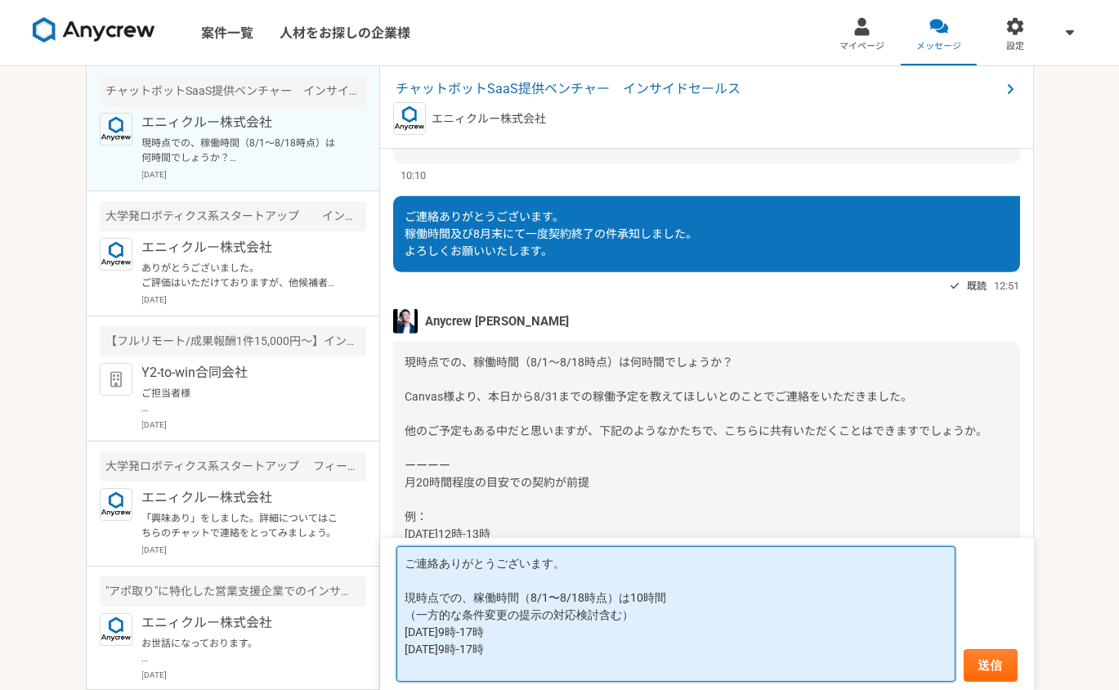
click at [623, 612] on textarea "ご連絡ありがとうございます。 現時点での、稼働時間（8/1〜8/18時点）は10時間 （一方的な条件変更の提示の対応検討含む） [DATE]9時-17時 [D…" at bounding box center [675, 614] width 559 height 136
paste textarea "5時間"
click at [419, 613] on textarea "ご連絡ありがとうございます。 現時点での、稼働時間（8/1〜8/18時点）は10時間 （一方的な条件変更の提示の対応検討含む(5時間） [DATE]9時-17…" at bounding box center [675, 614] width 559 height 136
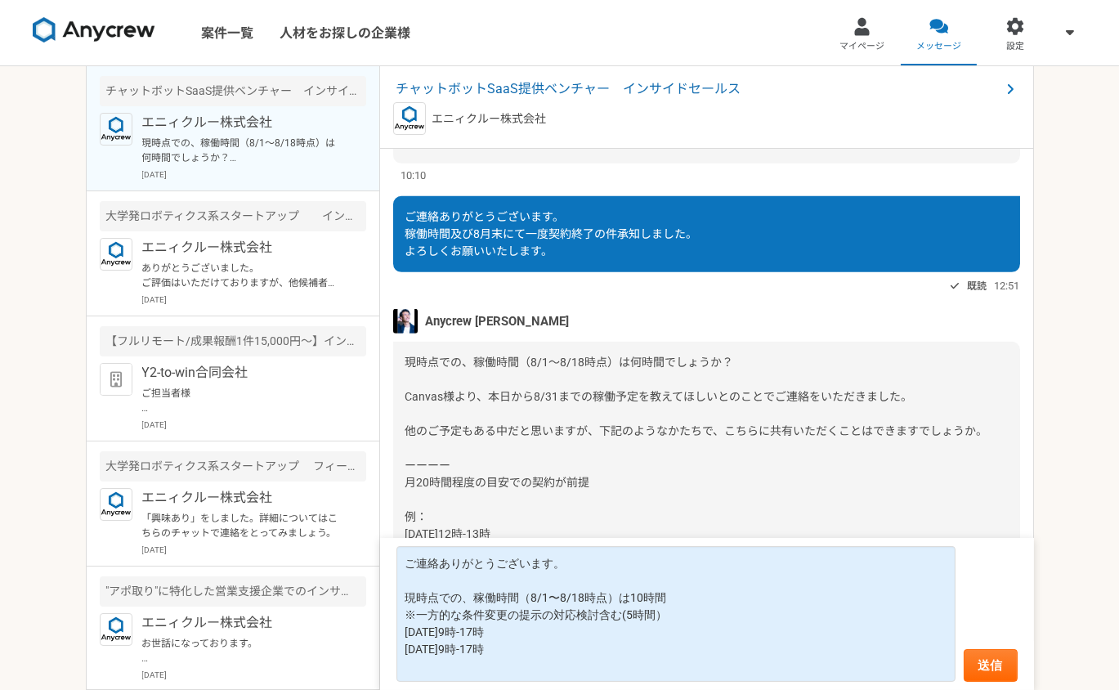
click at [729, 466] on div "現時点での、稼働時間（8/1〜8/18時点）は何時間でしょうか？ Canvas様より、本日から8/31までの稼働予定を教えてほしいとのことでご連絡をいただきま…" at bounding box center [706, 457] width 627 height 230
click at [658, 366] on span "現時点での、稼働時間（8/1〜8/18時点）は何時間でしょうか？ Canvas様より、本日から8/31までの稼働予定を教えてほしいとのことでご連絡をいただきま…" at bounding box center [696, 457] width 583 height 202
drag, startPoint x: 490, startPoint y: 399, endPoint x: 1011, endPoint y: 414, distance: 521.7
click at [1010, 414] on div "[DATE] Anycrew [PERSON_NAME]ます。 改めて先方へ確認させていただきます。 契約書を作成させていただきますので、下記フォームから、情…" at bounding box center [707, 395] width 654 height 492
drag, startPoint x: 603, startPoint y: 427, endPoint x: 1000, endPoint y: 422, distance: 397.3
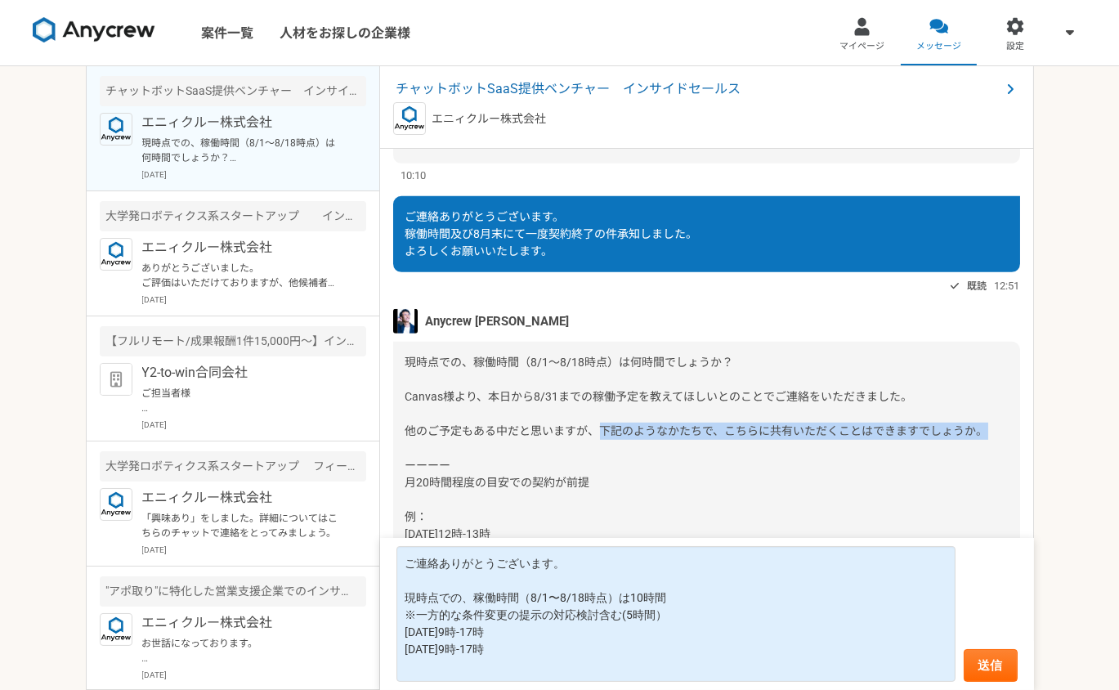
click at [1000, 422] on div "現時点での、稼働時間（8/1〜8/18時点）は何時間でしょうか？ Canvas様より、本日から8/31までの稼働予定を教えてほしいとのことでご連絡をいただきま…" at bounding box center [706, 457] width 627 height 230
click at [556, 494] on div "現時点での、稼働時間（8/1〜8/18時点）は何時間でしょうか？ Canvas様より、本日から8/31までの稼働予定を教えてほしいとのことでご連絡をいただきま…" at bounding box center [706, 457] width 627 height 230
click at [622, 408] on div "現時点での、稼働時間（8/1〜8/18時点）は何時間でしょうか？ Canvas様より、本日から8/31までの稼働予定を教えてほしいとのことでご連絡をいただきま…" at bounding box center [706, 457] width 627 height 230
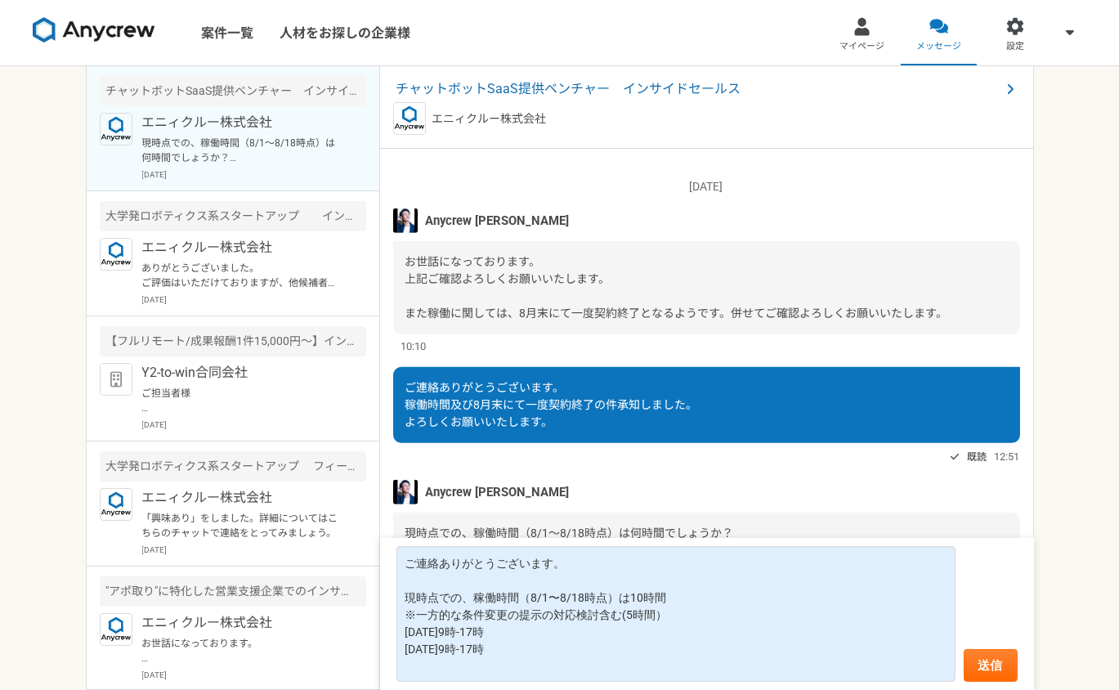
scroll to position [1553, 0]
click at [948, 256] on div "[DATE] [PERSON_NAME]になっております。 上記ご確認よろしくお願いいたします。 また稼働に関しては、8月末にて一度契約終了となるようです。併…" at bounding box center [706, 258] width 627 height 192
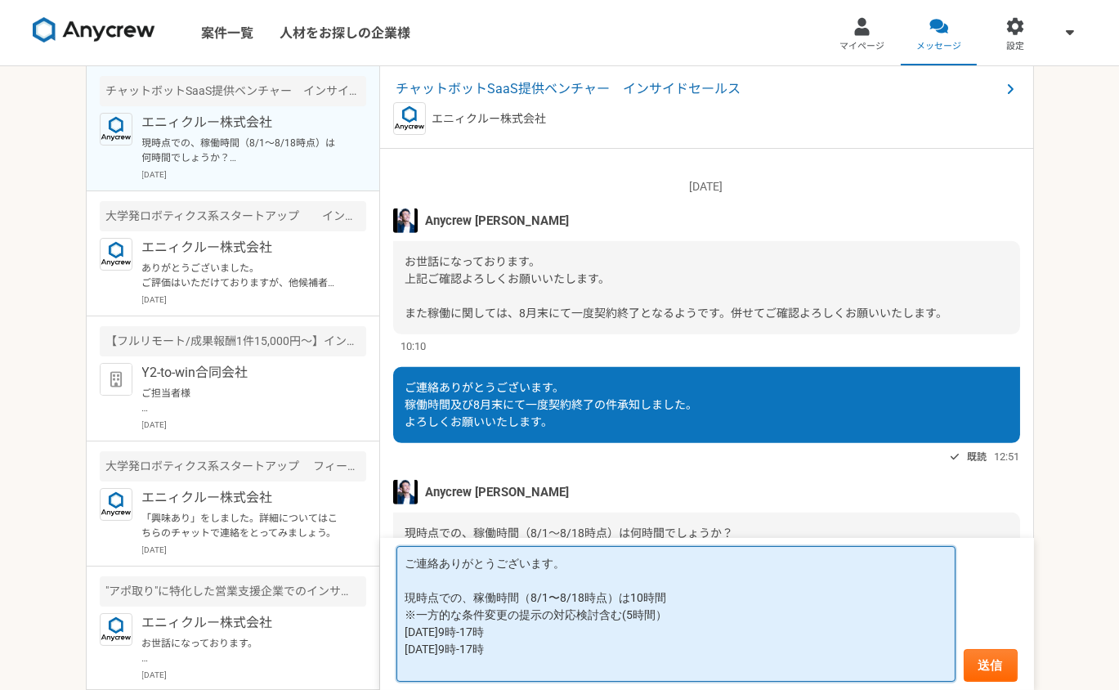
click at [578, 621] on textarea "ご連絡ありがとうございます。 現時点での、稼働時間（8/1〜8/18時点）は10時間 ※一方的な条件変更の提示の対応検討含む(5時間） [DATE]9時-17…" at bounding box center [675, 614] width 559 height 136
click at [672, 613] on textarea "ご連絡ありがとうございます。 現時点での、稼働時間（8/1〜8/18時点）は10時間 ※一方的な条件変更の提示の対応処理含む(5時間） [DATE]9時-17…" at bounding box center [675, 614] width 559 height 136
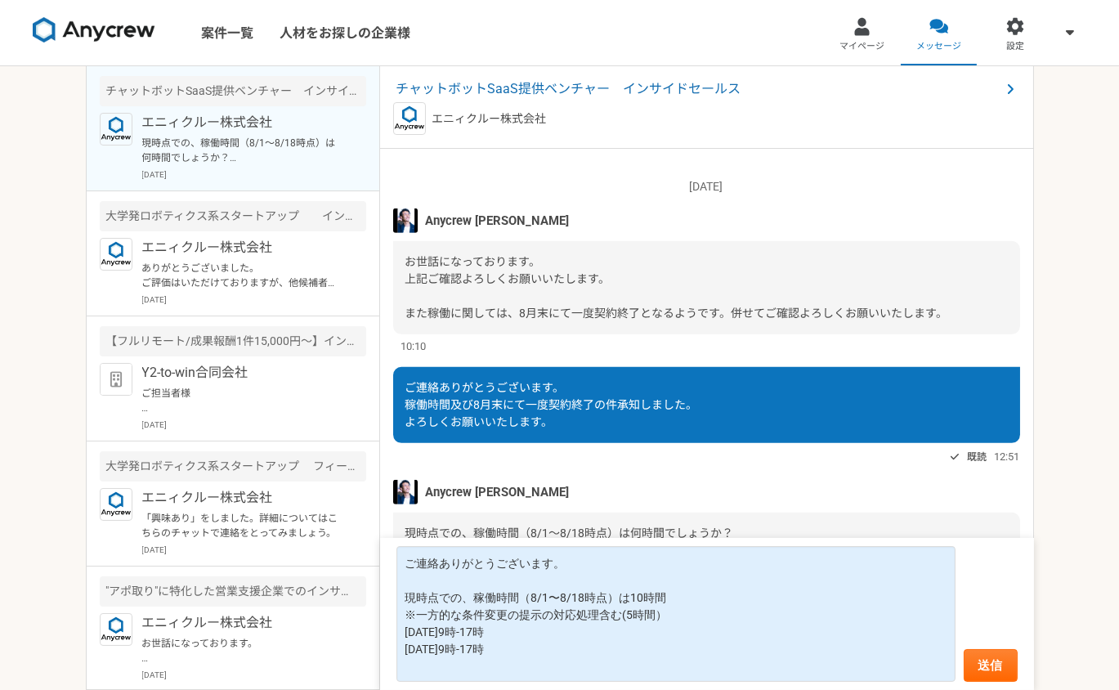
click at [57, 414] on div "案件一覧 人材をお探しの企業様 マイページ メッセージ 設定 チャットボットSaaS提供ベンチャー　インサイドセールス エニィクルー株式会社 現時点での、稼働…" at bounding box center [559, 345] width 1119 height 690
click at [67, 548] on div "案件一覧 人材をお探しの企業様 マイページ メッセージ 設定 チャットボットSaaS提供ベンチャー　インサイドセールス エニィクルー株式会社 現時点での、稼働…" at bounding box center [559, 345] width 1119 height 690
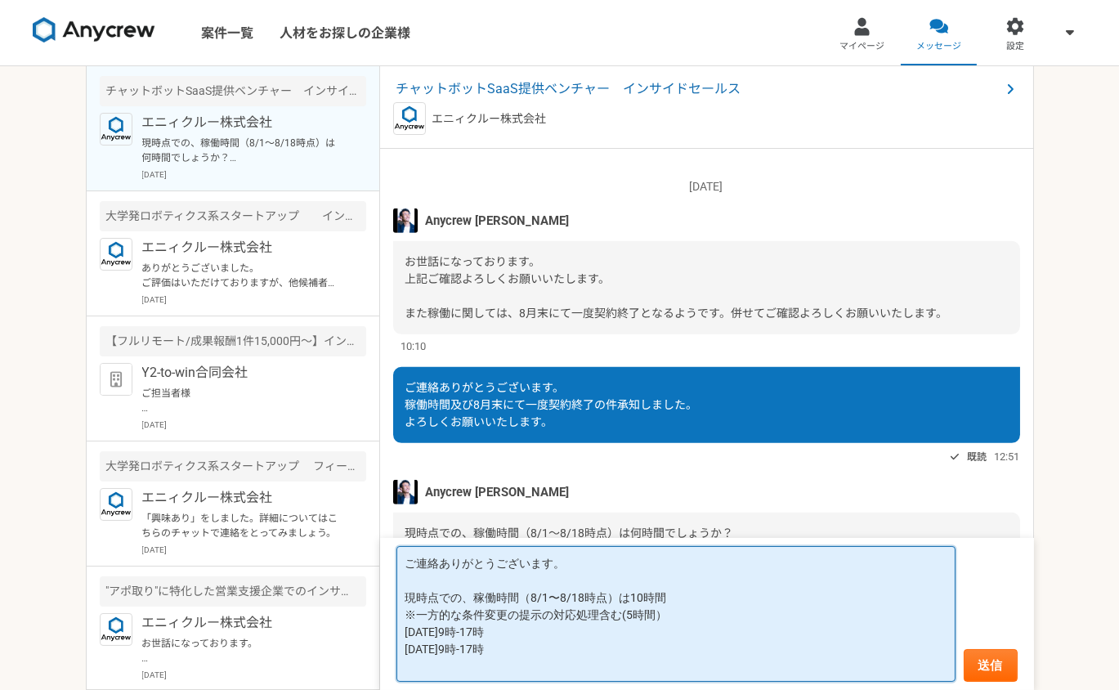
click at [485, 615] on textarea "ご連絡ありがとうございます。 現時点での、稼働時間（8/1〜8/18時点）は10時間 ※一方的な条件変更の提示の対応処理含む(5時間） [DATE]9時-17…" at bounding box center [675, 614] width 559 height 136
type textarea "ご連絡ありがとうございます。 現時点での、稼働時間（8/1〜8/18時点）は10時間 ※一方的な条件提示の対応処理含む(5時間） [DATE]9時-17時 […"
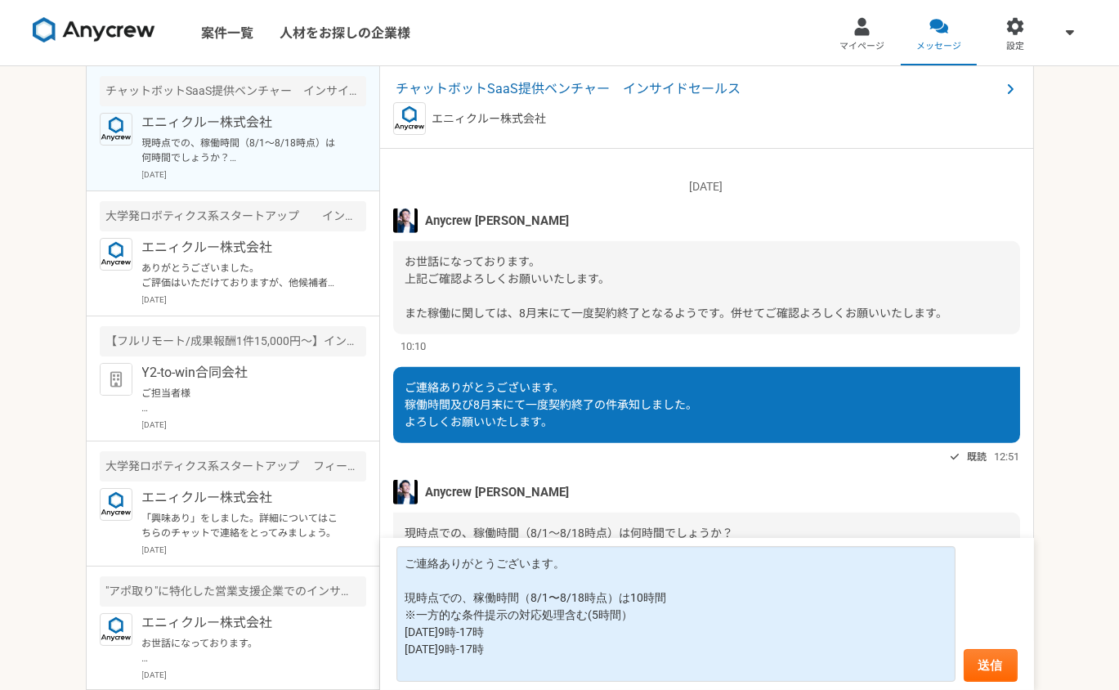
click at [21, 458] on div "案件一覧 人材をお探しの企業様 マイページ メッセージ 設定 チャットボットSaaS提供ベンチャー　インサイドセールス エニィクルー株式会社 現時点での、稼働…" at bounding box center [559, 345] width 1119 height 690
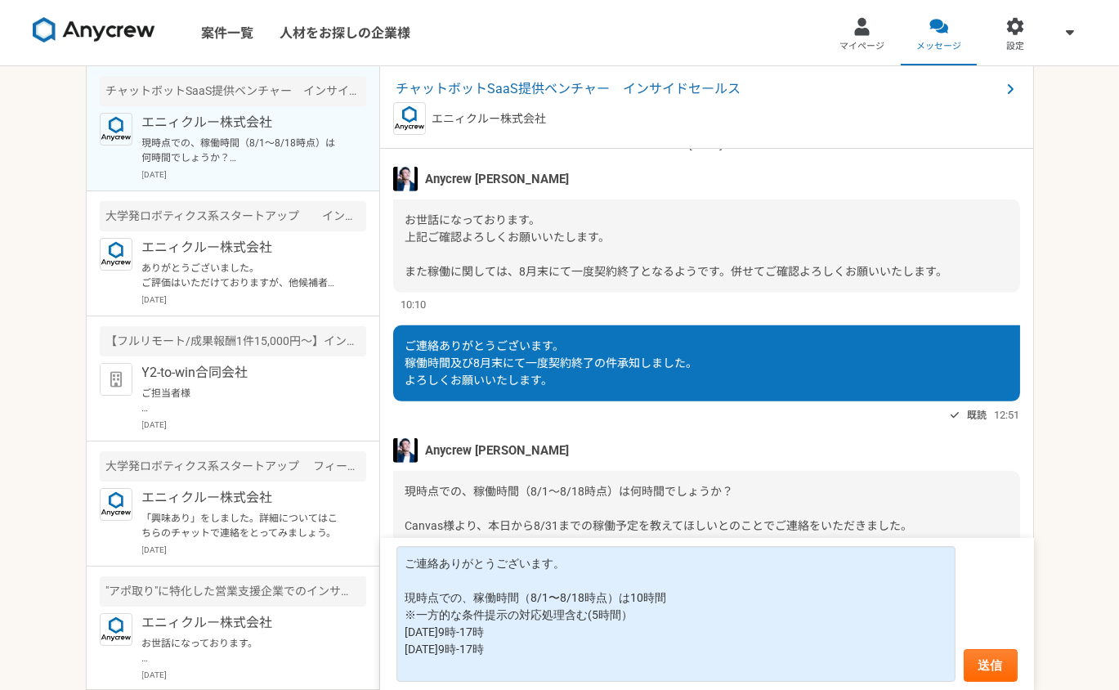
scroll to position [1701, 0]
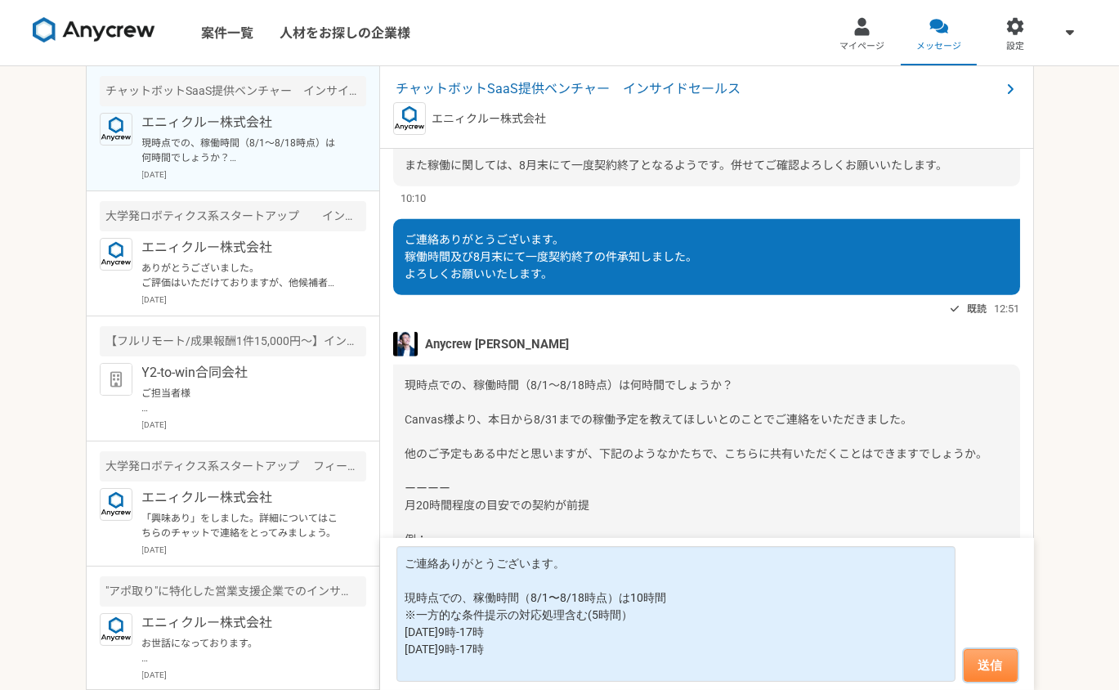
drag, startPoint x: 986, startPoint y: 668, endPoint x: 982, endPoint y: 650, distance: 18.3
click at [986, 666] on button "送信" at bounding box center [991, 665] width 54 height 33
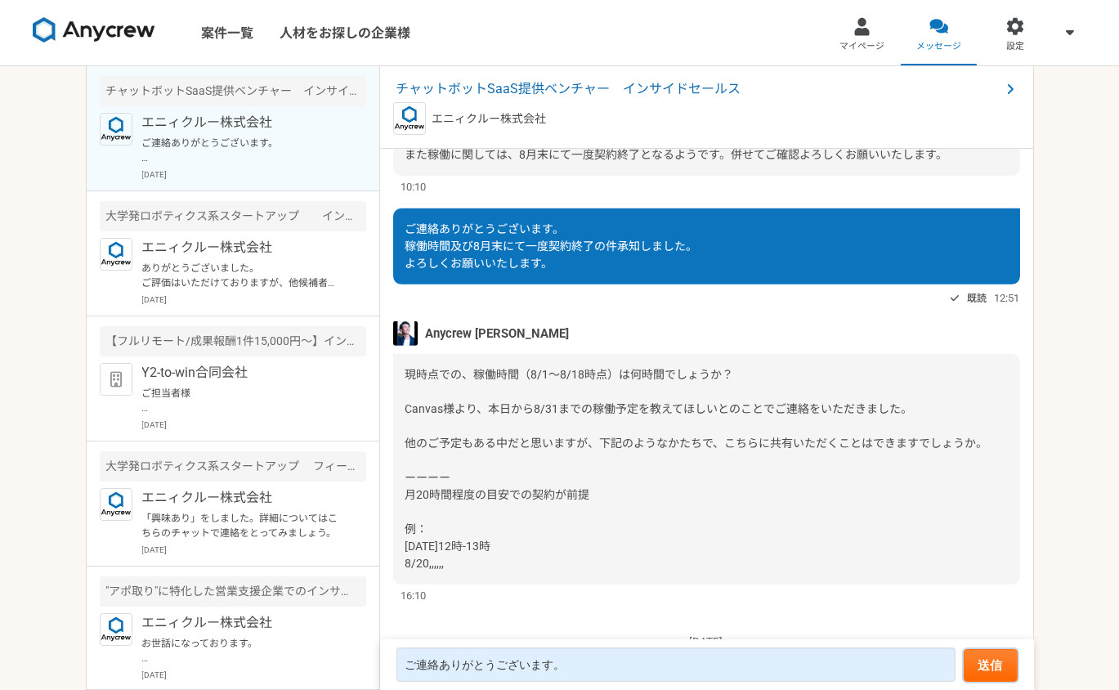
scroll to position [1475, 0]
